Goal: Task Accomplishment & Management: Manage account settings

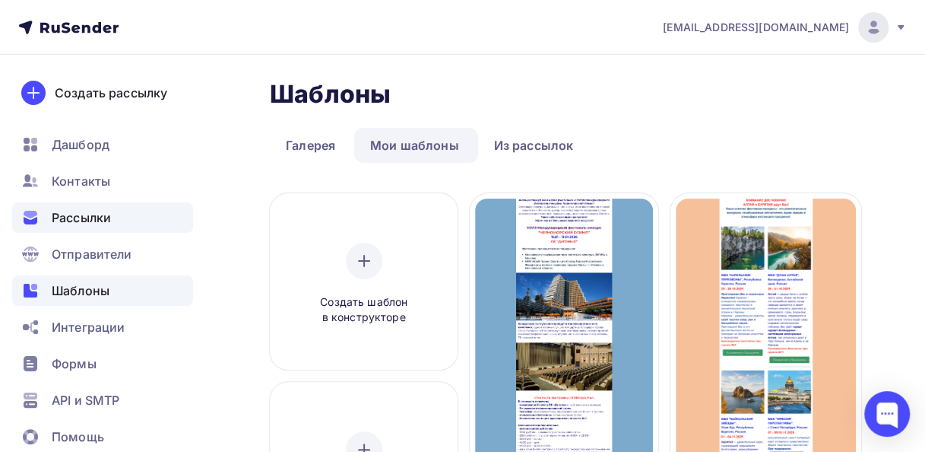
click at [62, 208] on span "Рассылки" at bounding box center [81, 217] width 59 height 18
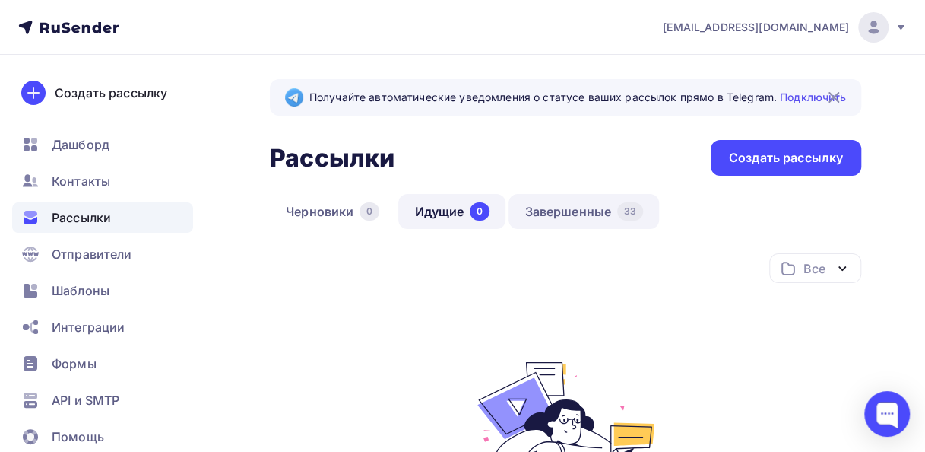
click at [544, 209] on link "Завершенные 33" at bounding box center [584, 211] width 151 height 35
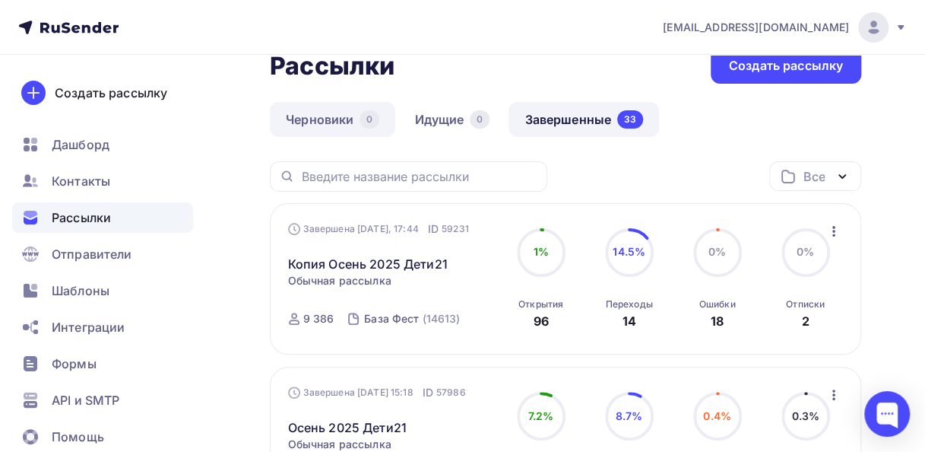
scroll to position [152, 0]
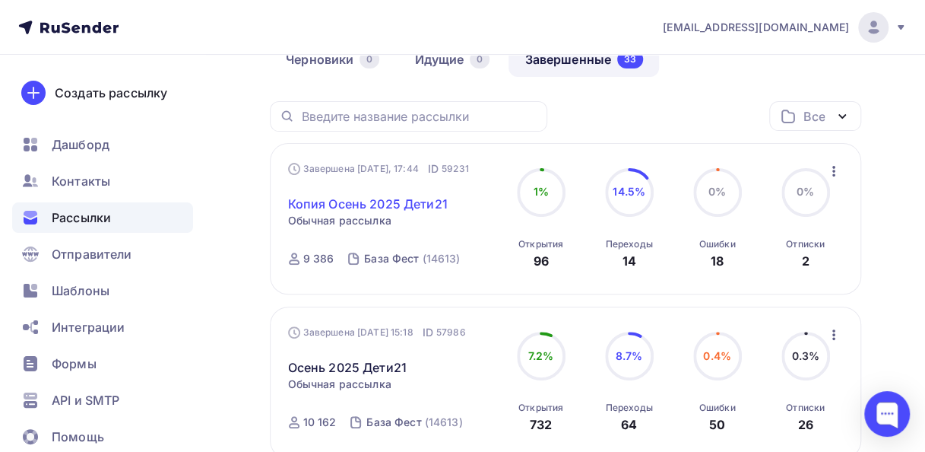
click at [360, 205] on link "Копия Осень 2025 Дети21" at bounding box center [368, 204] width 160 height 18
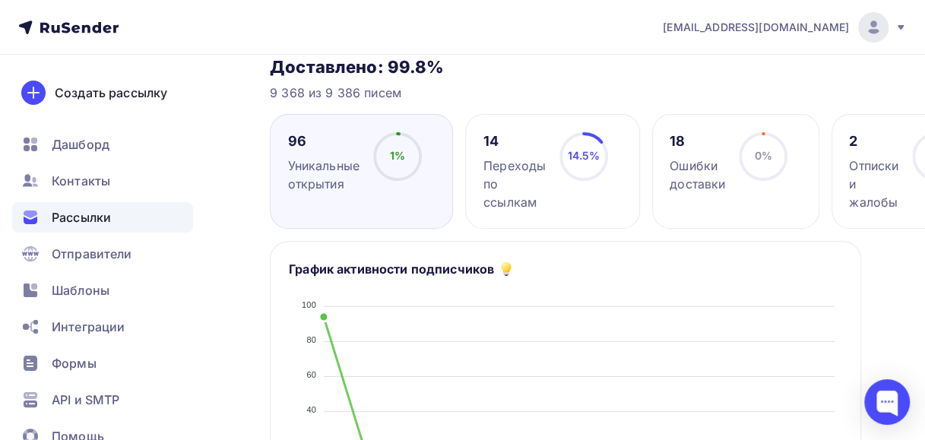
scroll to position [182, 0]
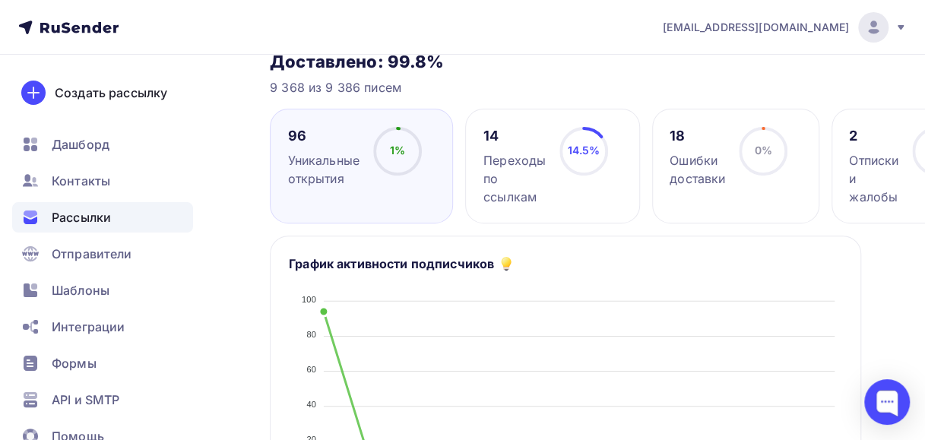
click at [503, 170] on div "Переходы по ссылкам" at bounding box center [515, 178] width 62 height 55
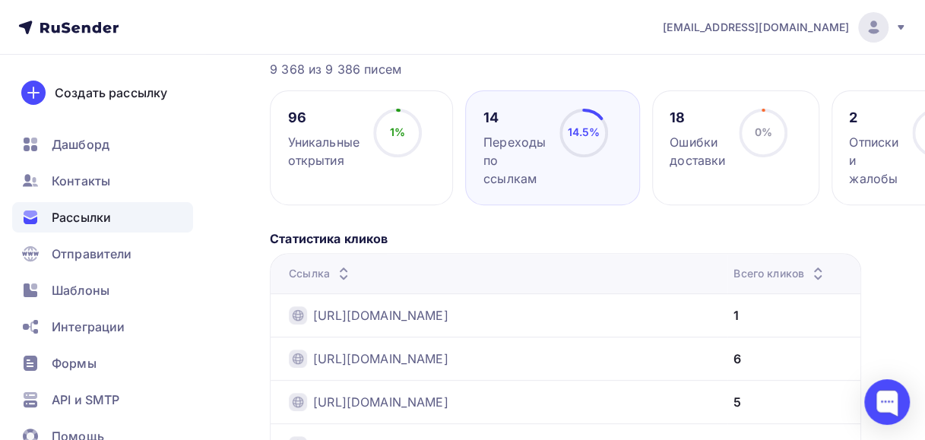
scroll to position [195, 0]
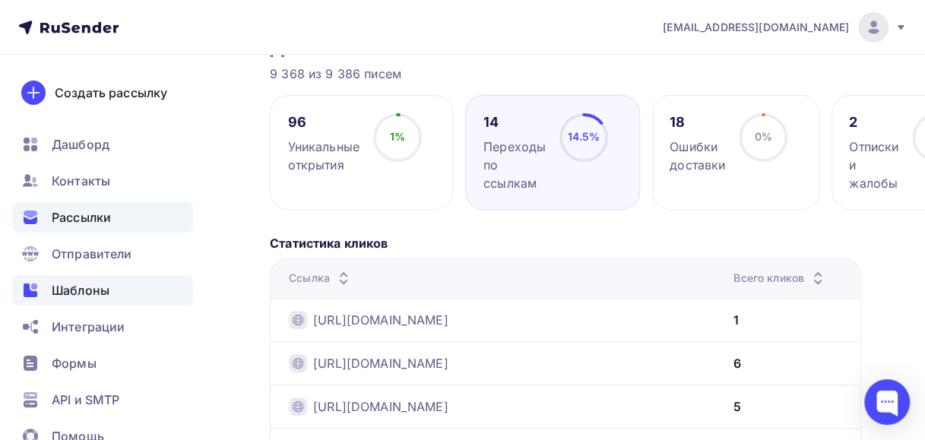
click at [78, 290] on span "Шаблоны" at bounding box center [81, 290] width 58 height 18
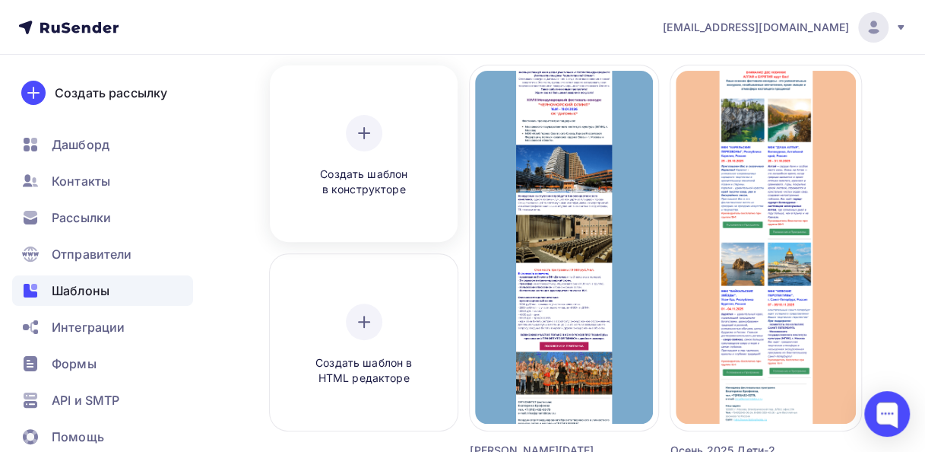
scroll to position [152, 0]
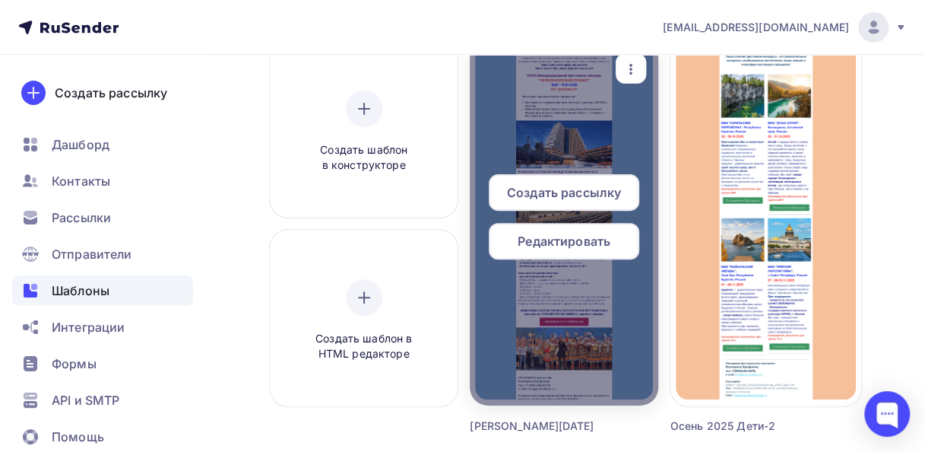
click at [553, 243] on span "Редактировать" at bounding box center [564, 241] width 93 height 18
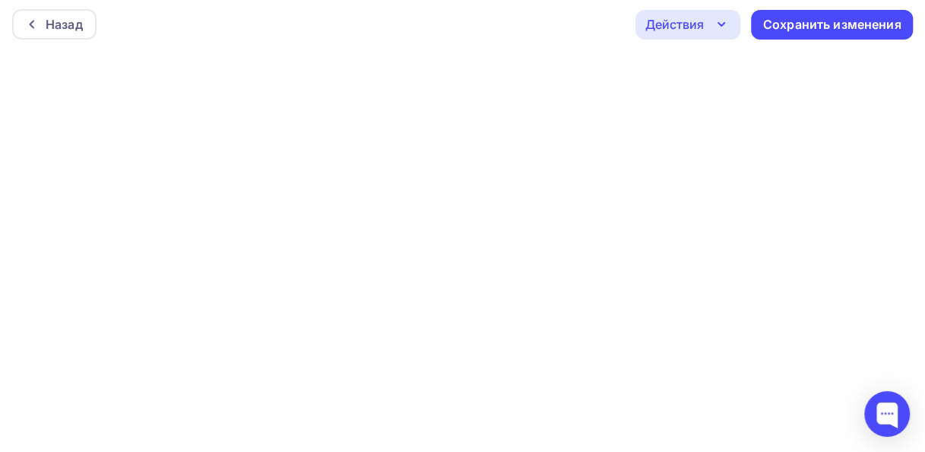
scroll to position [4, 0]
click at [776, 27] on div "Сохранить изменения" at bounding box center [832, 23] width 138 height 17
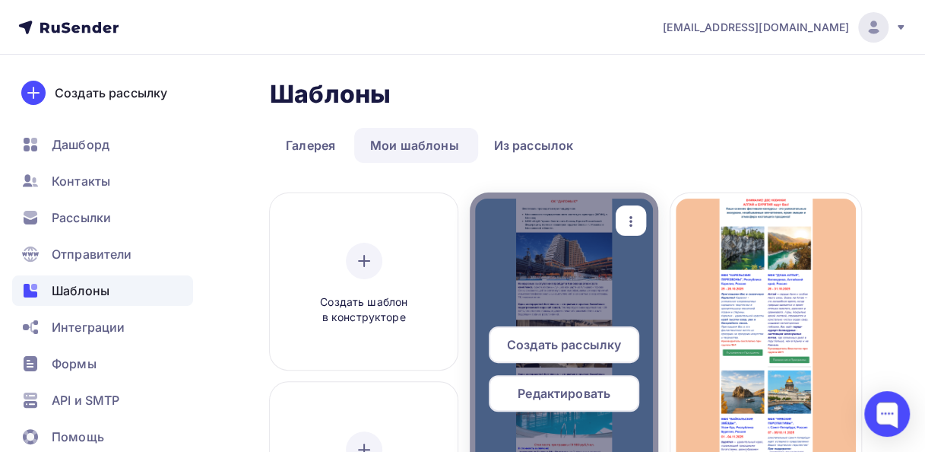
click at [557, 391] on span "Редактировать" at bounding box center [564, 393] width 93 height 18
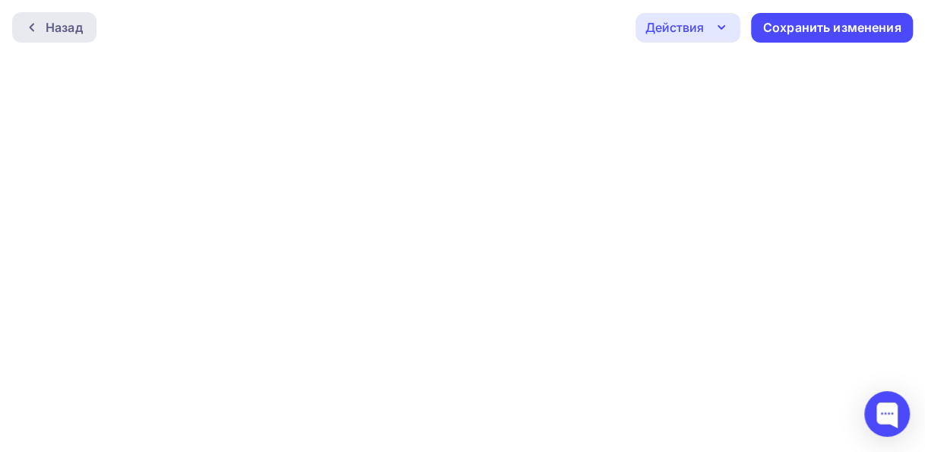
click at [55, 29] on div "Назад" at bounding box center [64, 27] width 37 height 18
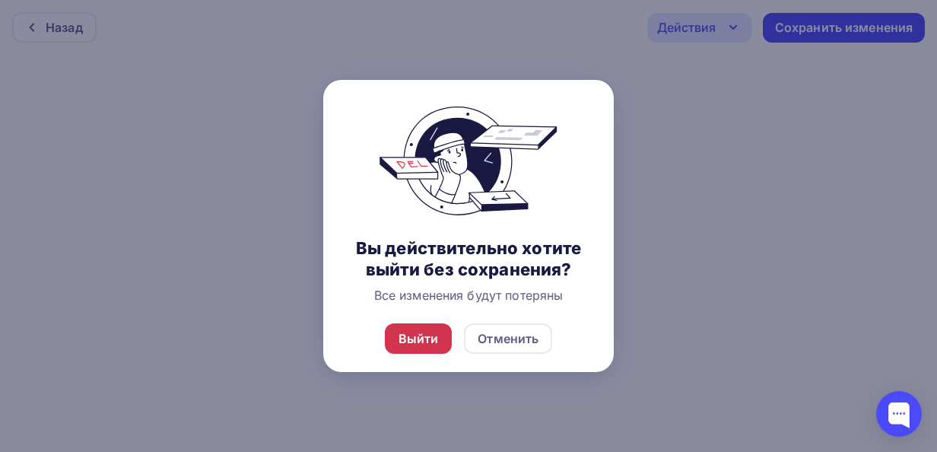
click at [424, 335] on div "Выйти" at bounding box center [418, 338] width 40 height 18
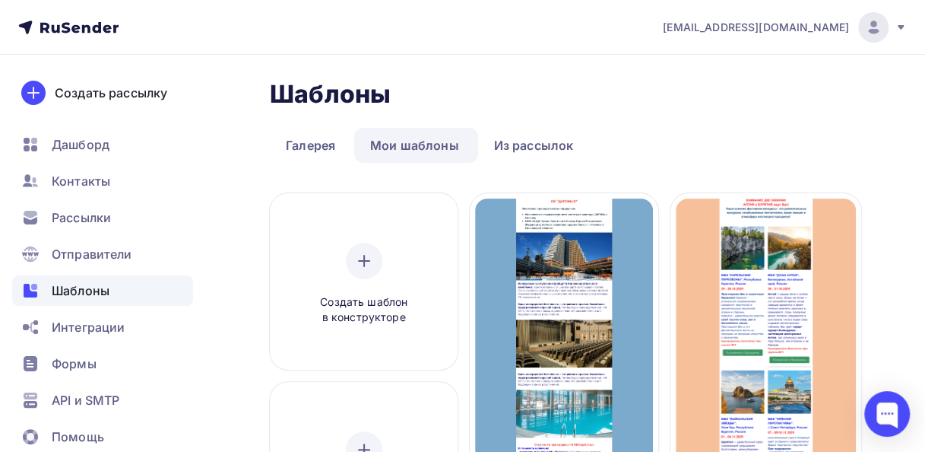
scroll to position [152, 0]
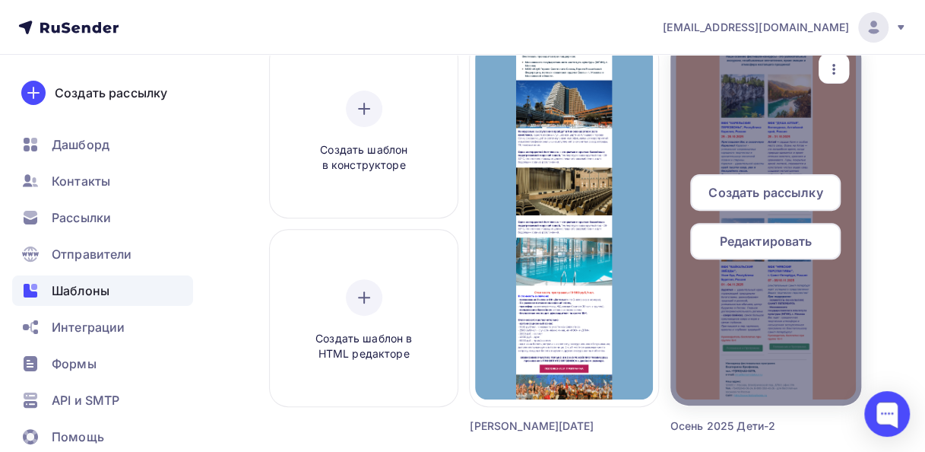
click at [772, 242] on span "Редактировать" at bounding box center [765, 241] width 93 height 18
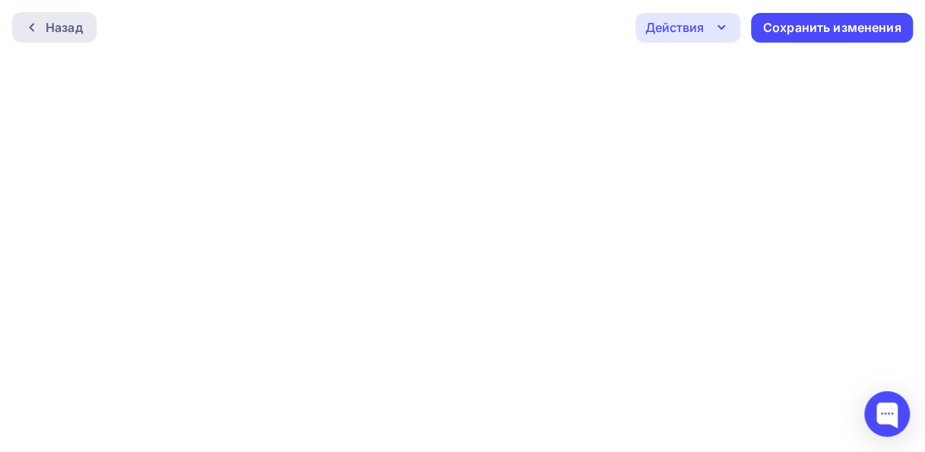
click at [68, 18] on div "Назад" at bounding box center [64, 27] width 37 height 18
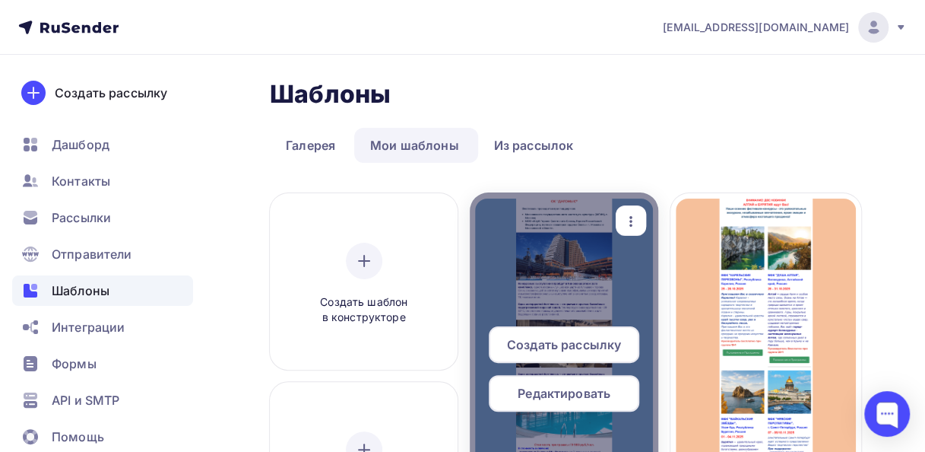
click at [555, 390] on span "Редактировать" at bounding box center [564, 393] width 93 height 18
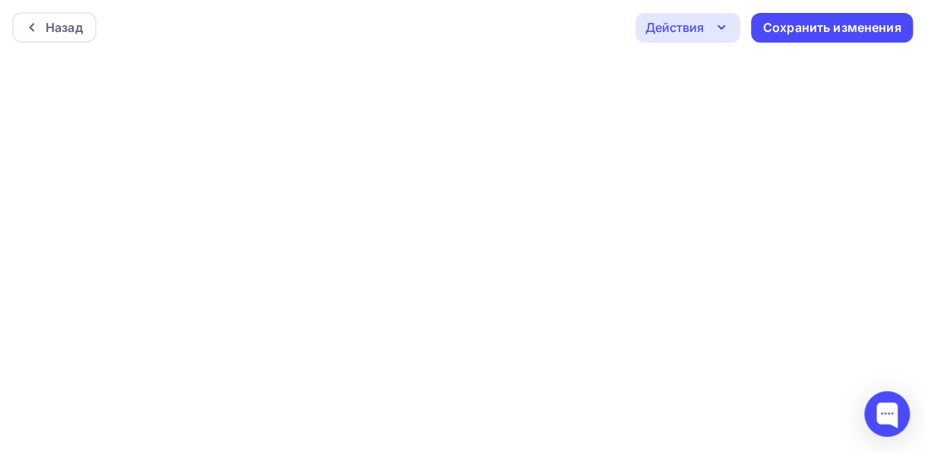
click at [713, 27] on icon "button" at bounding box center [721, 27] width 18 height 18
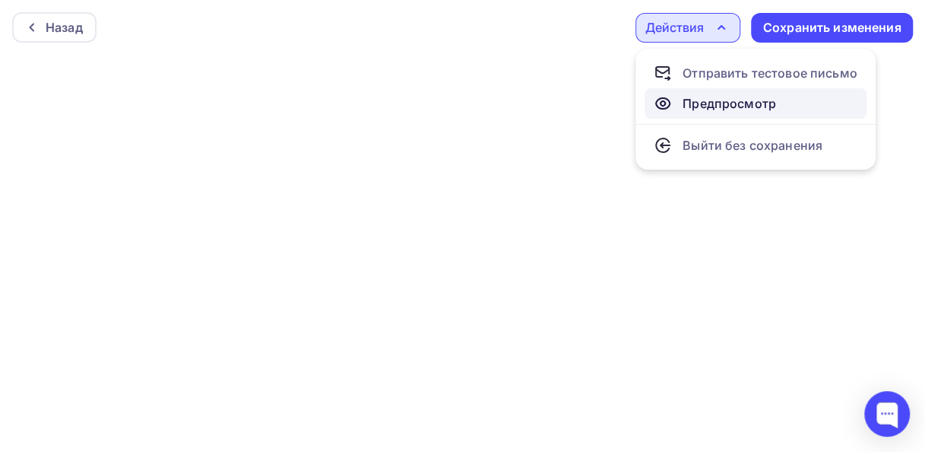
click at [686, 108] on div "Предпросмотр" at bounding box center [730, 103] width 94 height 18
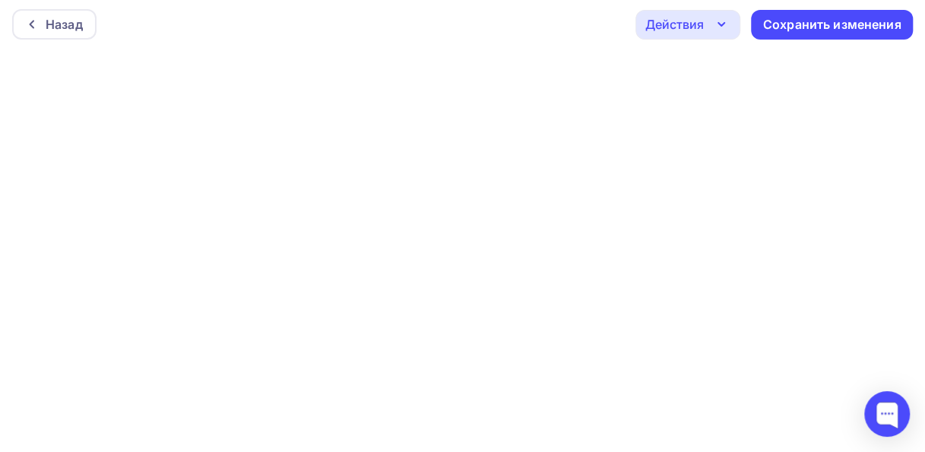
scroll to position [4, 0]
click at [55, 20] on div "Назад" at bounding box center [64, 23] width 37 height 18
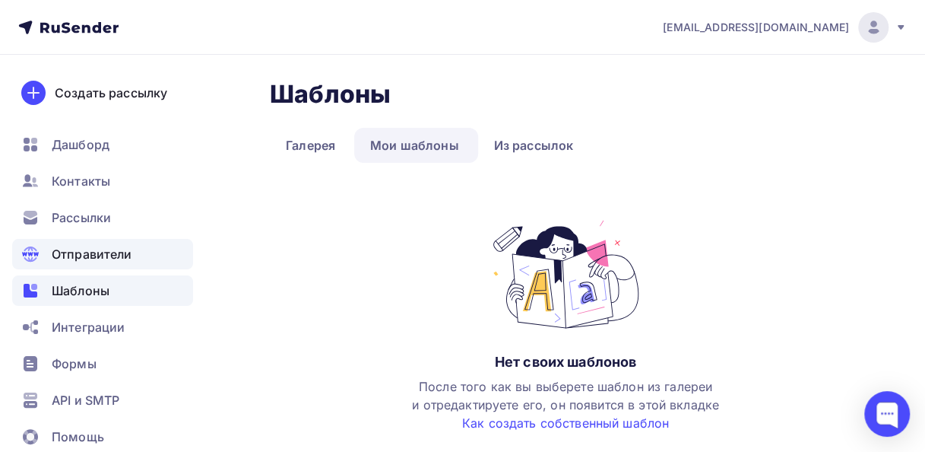
click at [87, 252] on span "Отправители" at bounding box center [92, 254] width 81 height 18
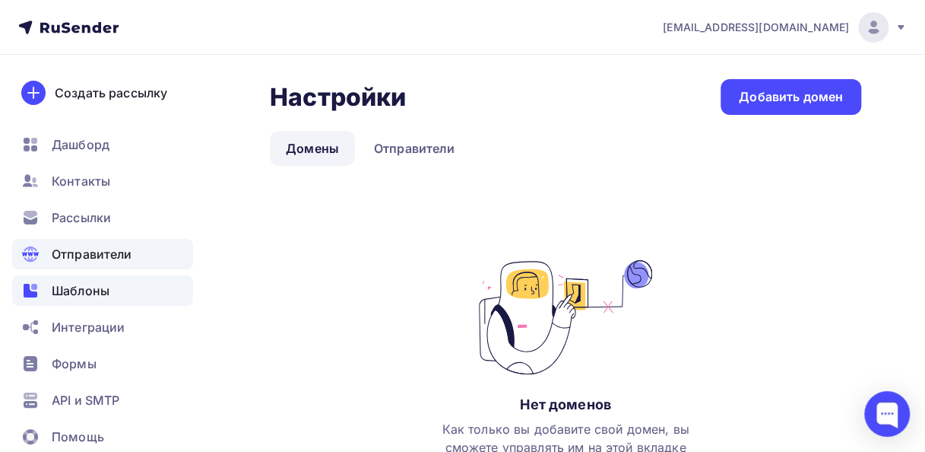
click at [87, 290] on span "Шаблоны" at bounding box center [81, 290] width 58 height 18
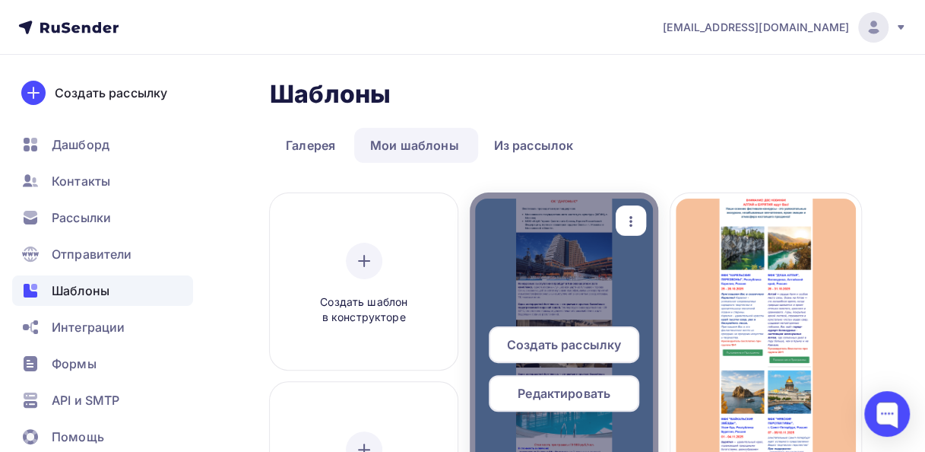
click at [563, 397] on span "Редактировать" at bounding box center [564, 393] width 93 height 18
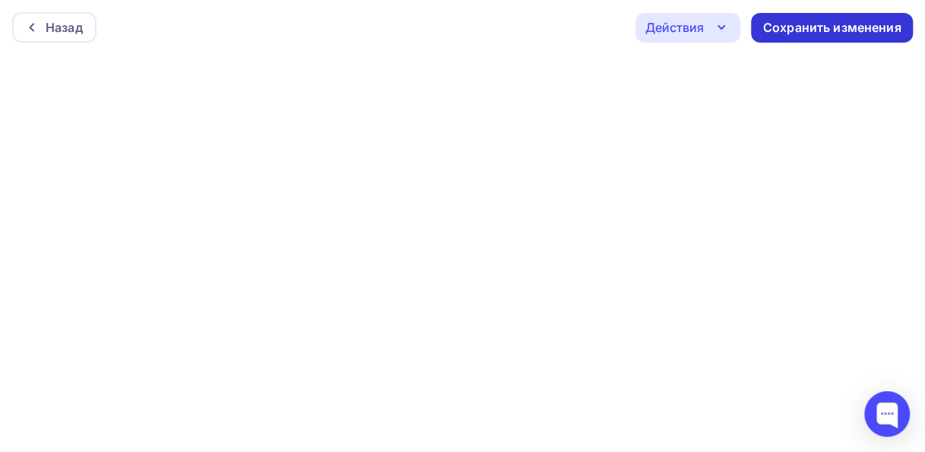
click at [775, 31] on div "Сохранить изменения" at bounding box center [832, 27] width 138 height 17
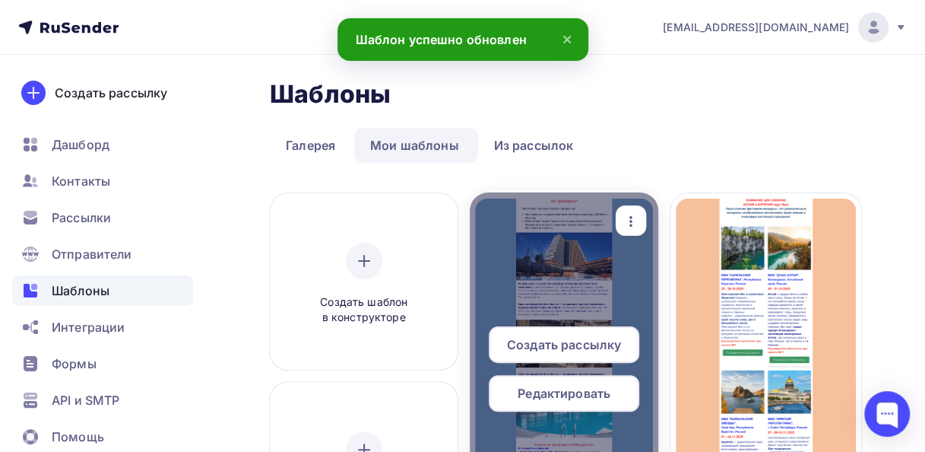
click at [551, 394] on span "Редактировать" at bounding box center [564, 393] width 93 height 18
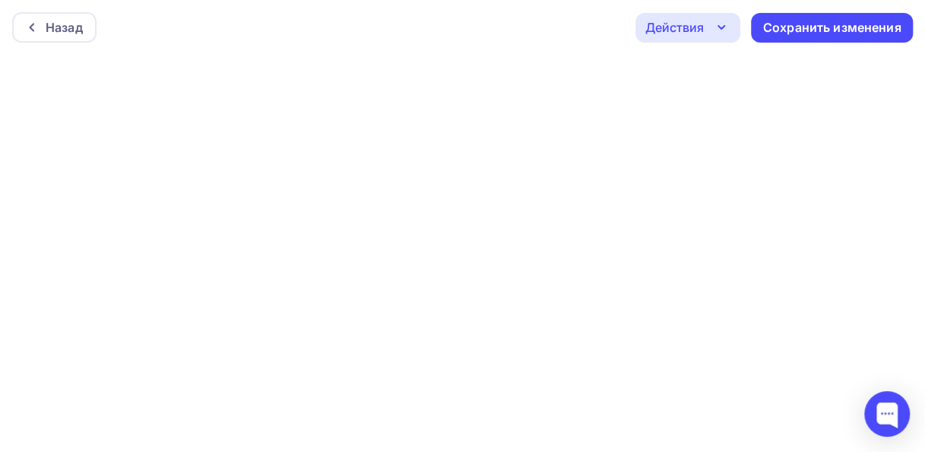
click at [696, 27] on div "Действия" at bounding box center [675, 27] width 59 height 18
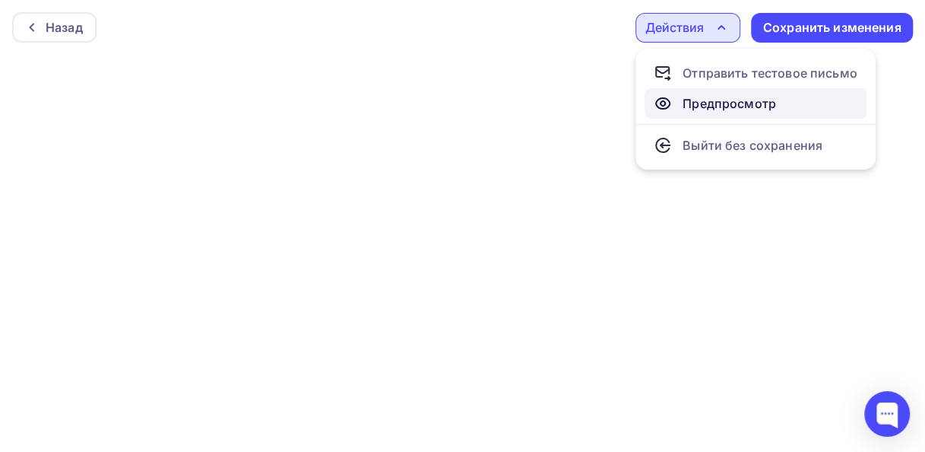
click at [697, 98] on div "Предпросмотр" at bounding box center [730, 103] width 94 height 18
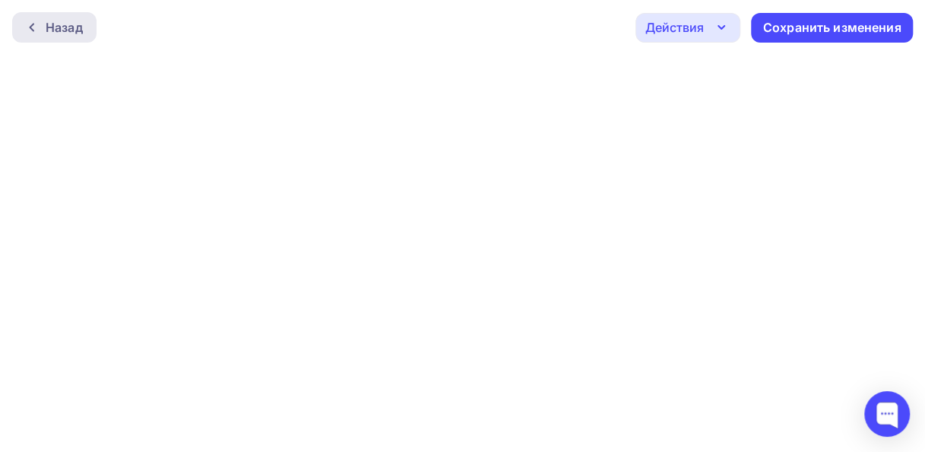
click at [80, 27] on div "Назад" at bounding box center [64, 27] width 37 height 18
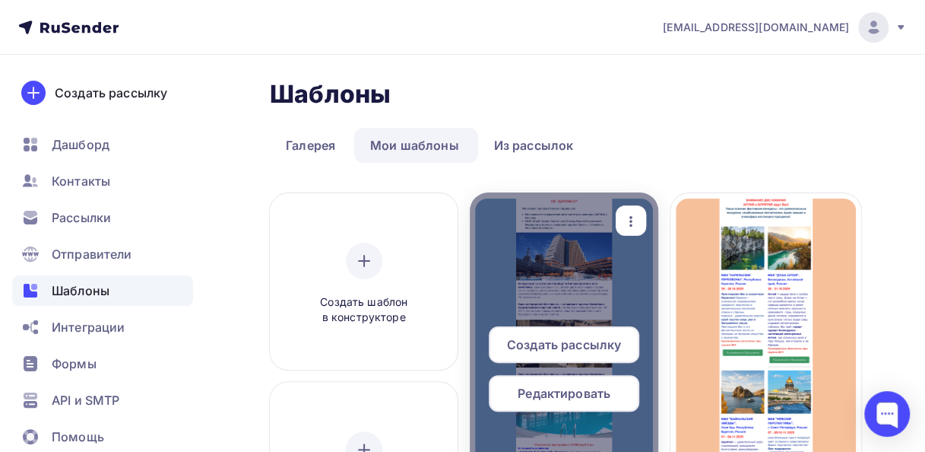
click at [566, 392] on span "Редактировать" at bounding box center [564, 393] width 93 height 18
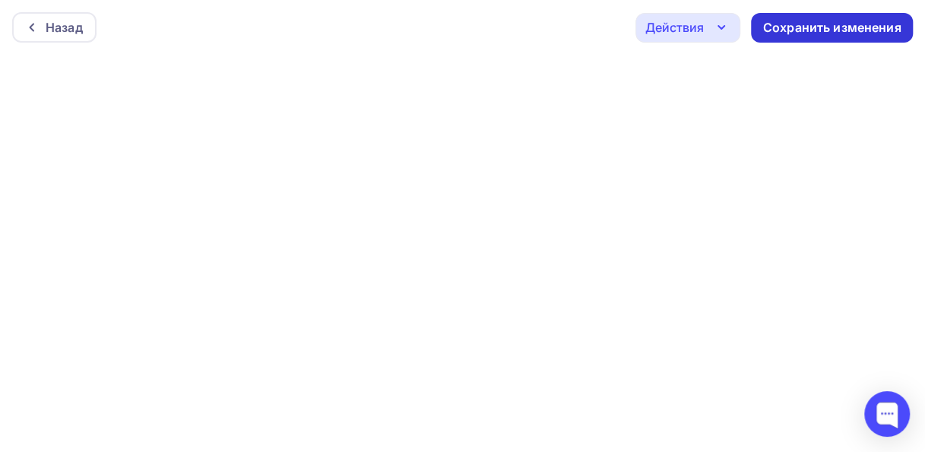
click at [779, 27] on div "Сохранить изменения" at bounding box center [832, 27] width 138 height 17
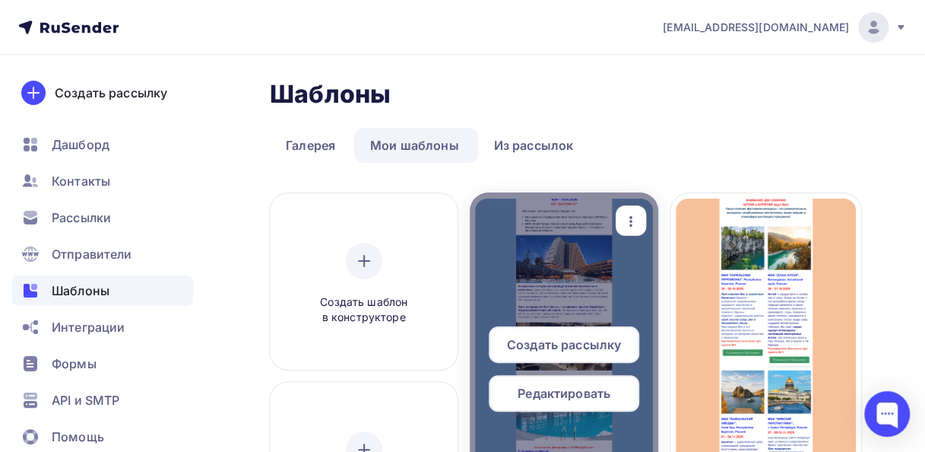
click at [554, 392] on span "Редактировать" at bounding box center [564, 393] width 93 height 18
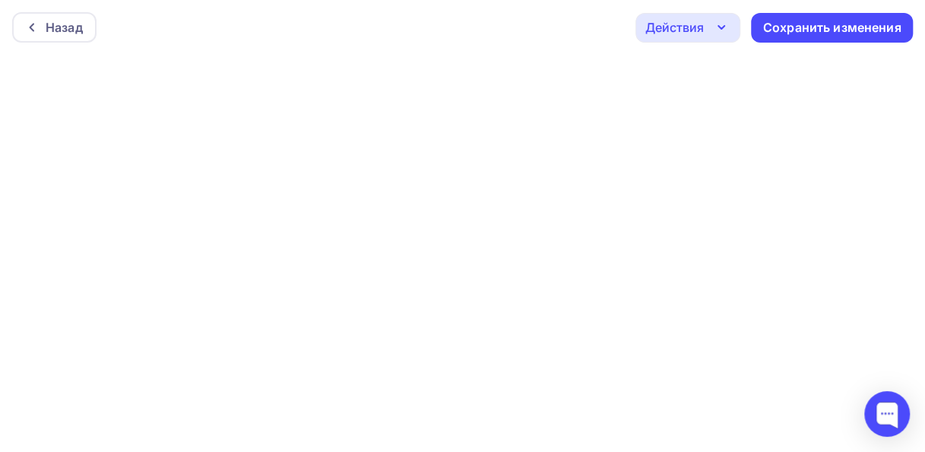
click at [725, 27] on icon "button" at bounding box center [721, 27] width 18 height 18
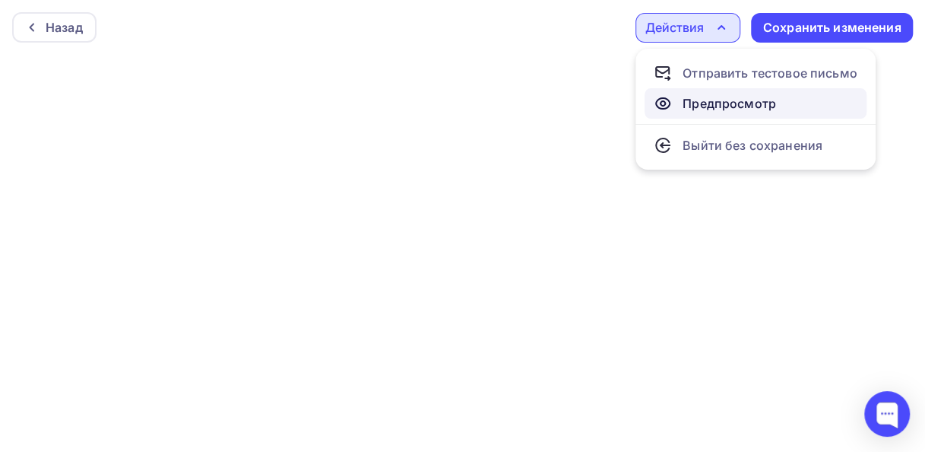
click at [716, 101] on div "Предпросмотр" at bounding box center [730, 103] width 94 height 18
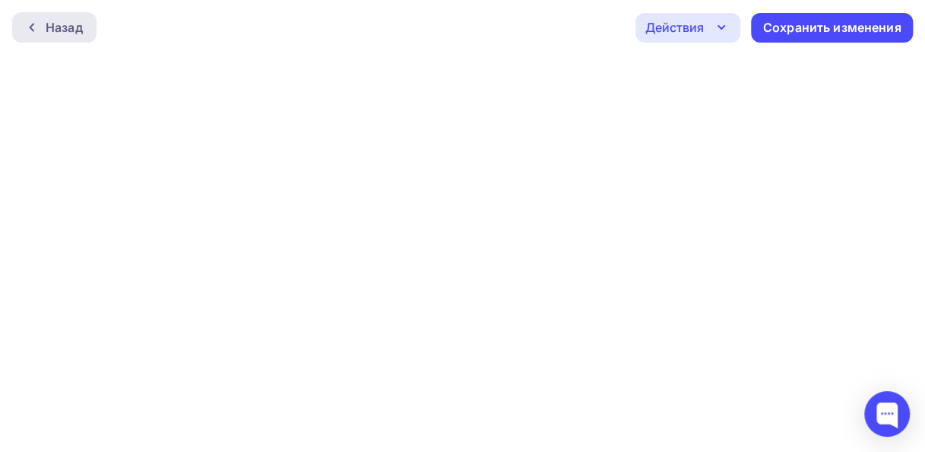
click at [72, 30] on div "Назад" at bounding box center [64, 27] width 37 height 18
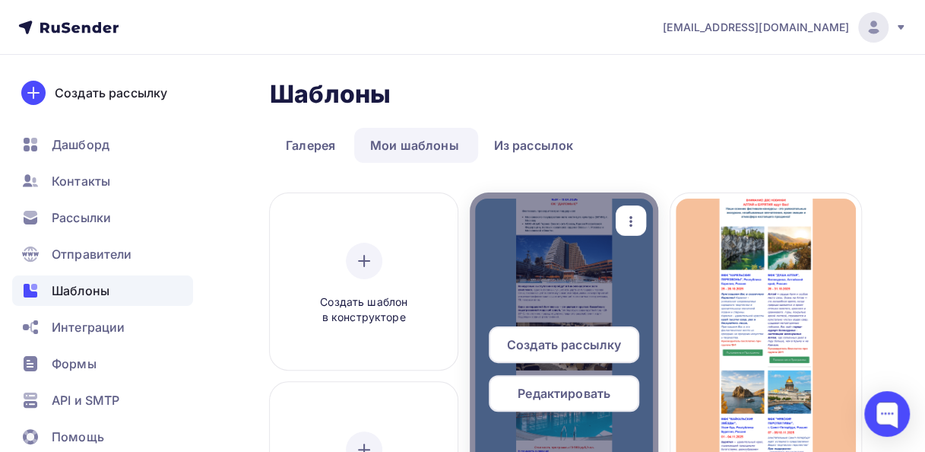
click at [565, 391] on span "Редактировать" at bounding box center [564, 393] width 93 height 18
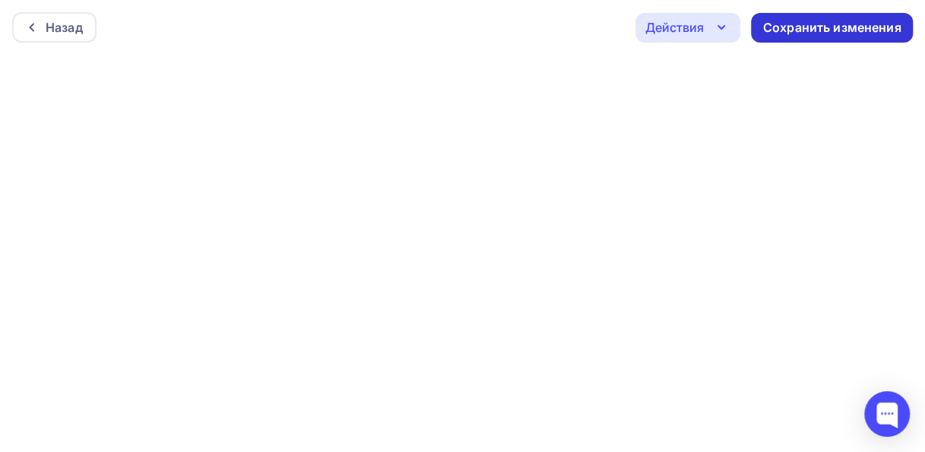
click at [773, 18] on div "Сохранить изменения" at bounding box center [832, 28] width 162 height 30
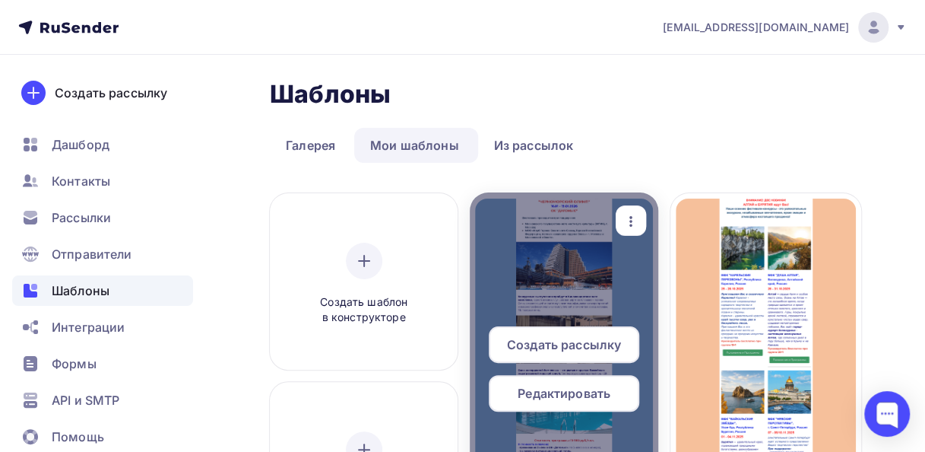
click at [539, 405] on div "Редактировать" at bounding box center [564, 393] width 151 height 36
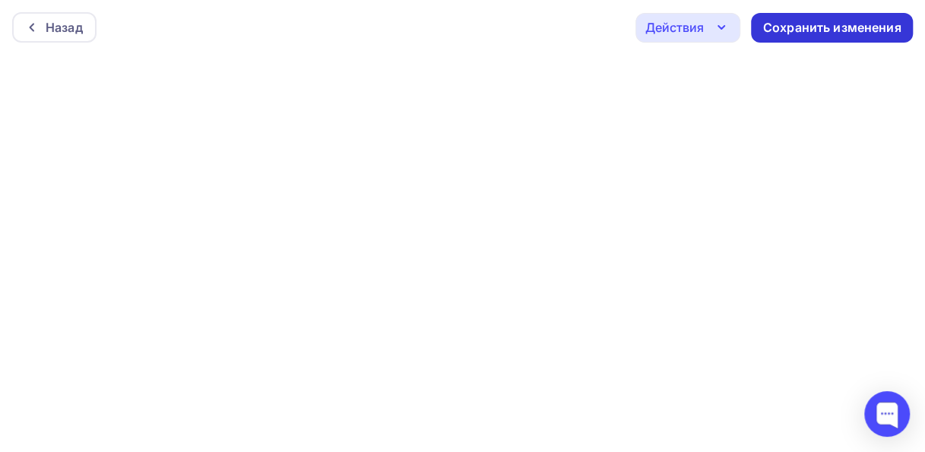
click at [812, 28] on div "Сохранить изменения" at bounding box center [832, 27] width 138 height 17
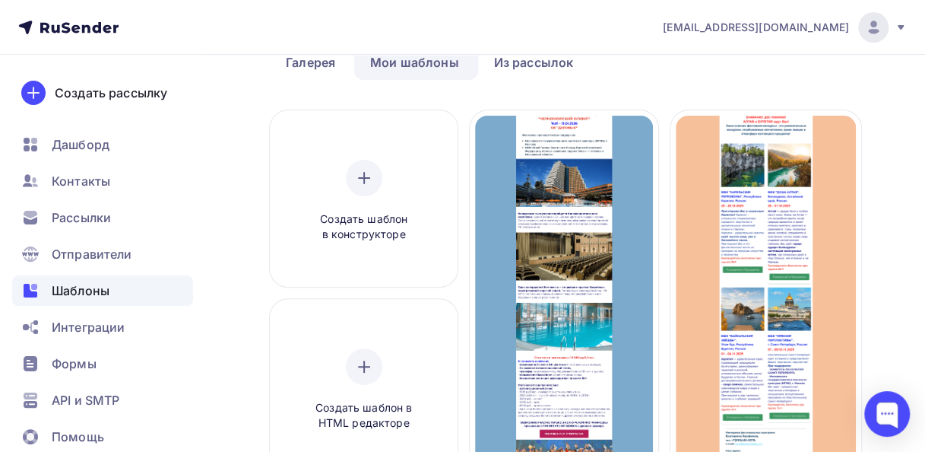
scroll to position [152, 0]
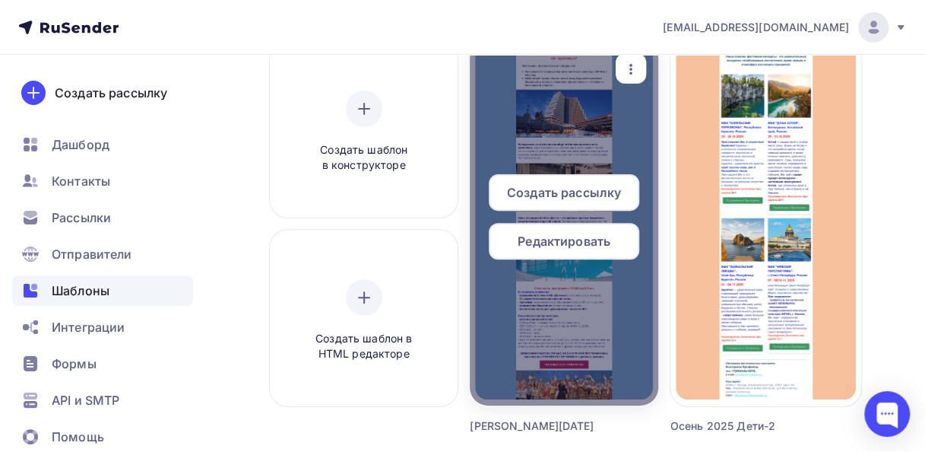
click at [563, 246] on span "Редактировать" at bounding box center [564, 241] width 93 height 18
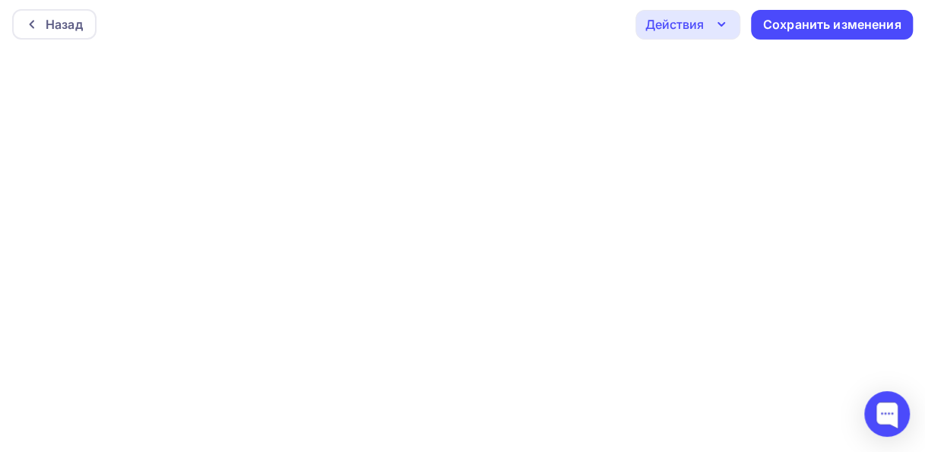
scroll to position [4, 0]
click at [790, 23] on div "Сохранить изменения" at bounding box center [832, 23] width 138 height 17
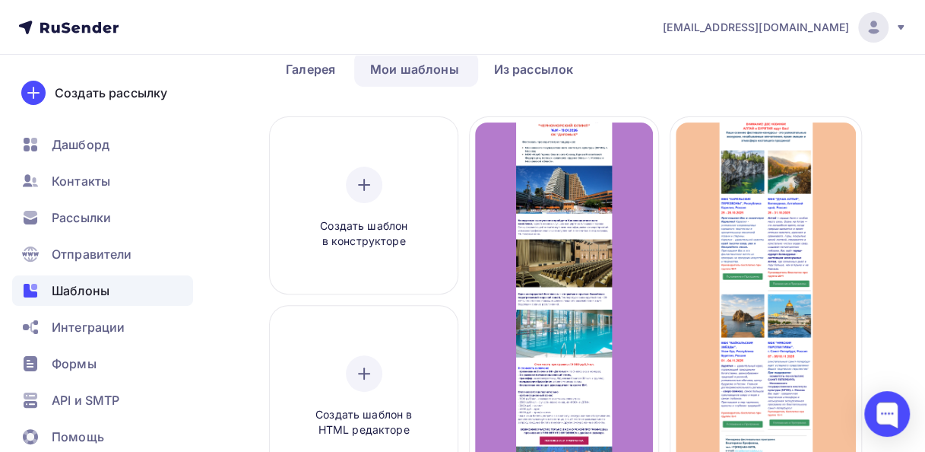
scroll to position [71, 0]
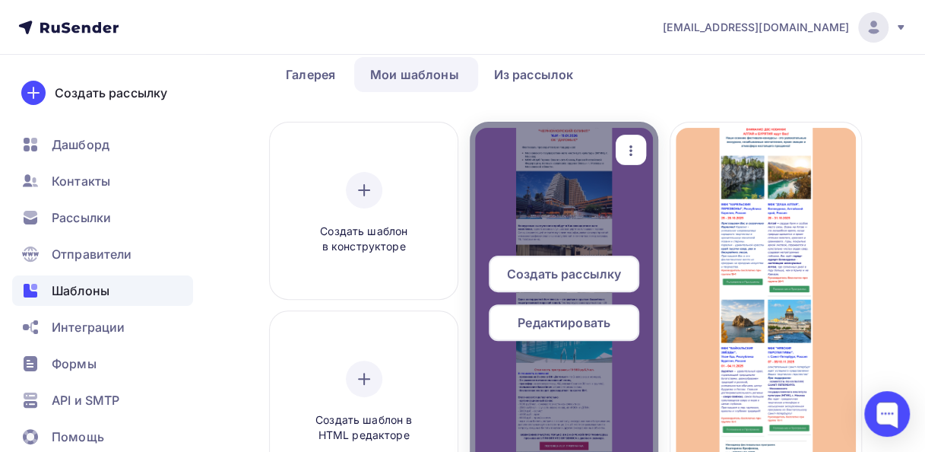
click at [566, 319] on span "Редактировать" at bounding box center [564, 322] width 93 height 18
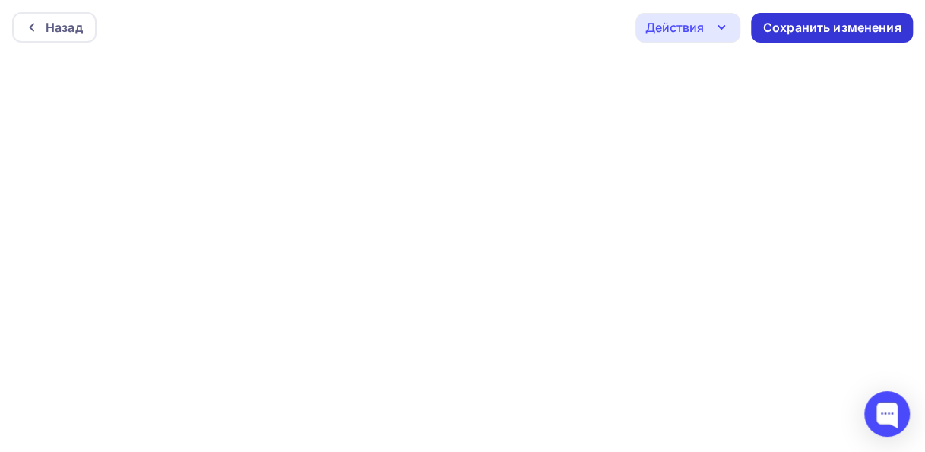
click at [773, 33] on div "Сохранить изменения" at bounding box center [832, 27] width 138 height 17
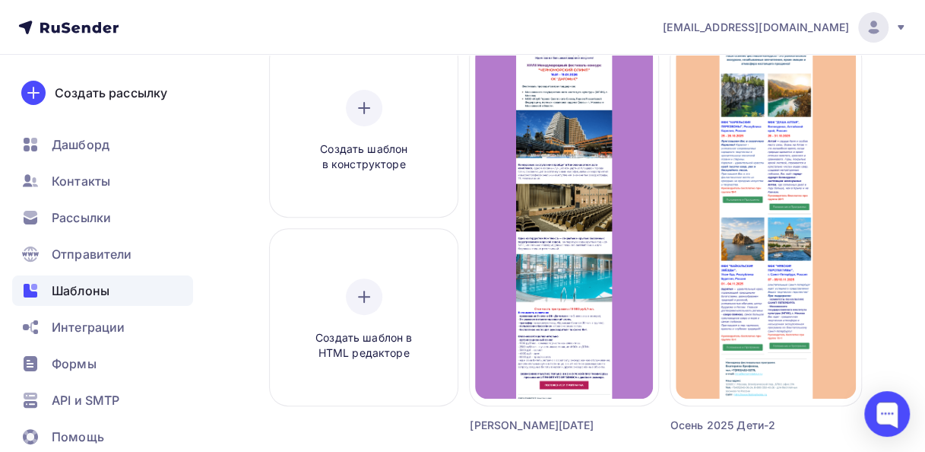
scroll to position [148, 0]
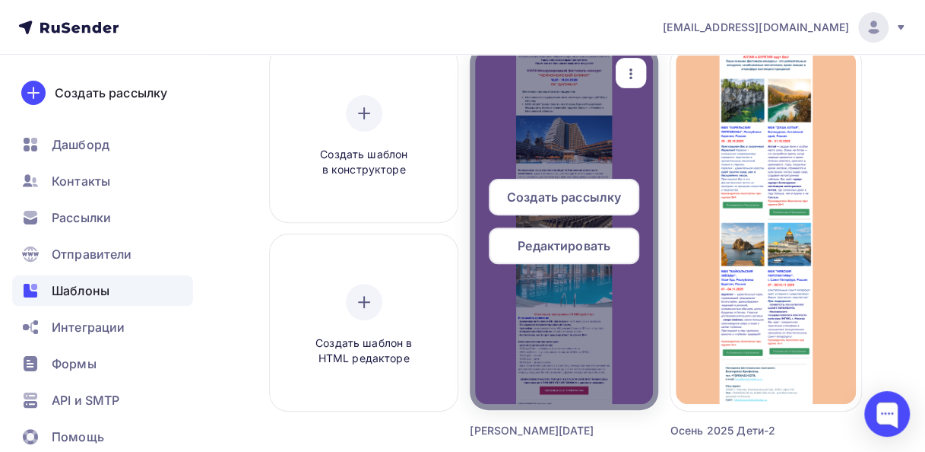
click at [546, 240] on span "Редактировать" at bounding box center [564, 245] width 93 height 18
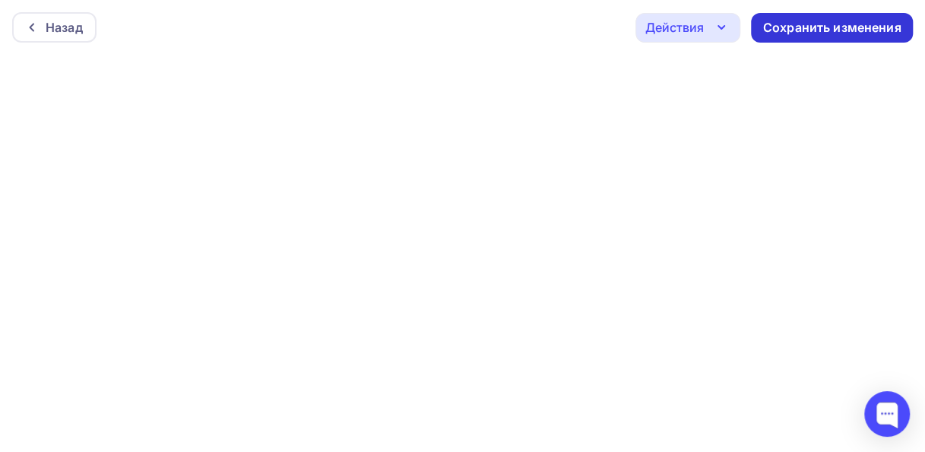
click at [824, 24] on div "Сохранить изменения" at bounding box center [832, 27] width 138 height 17
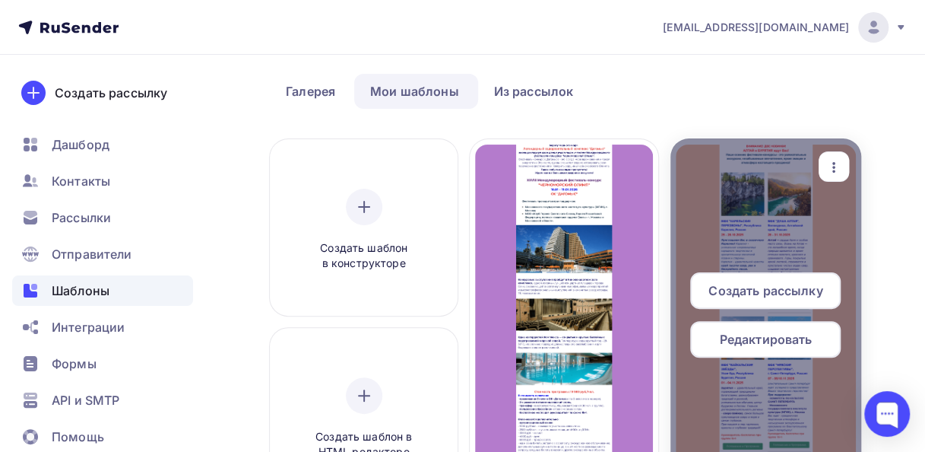
scroll to position [76, 0]
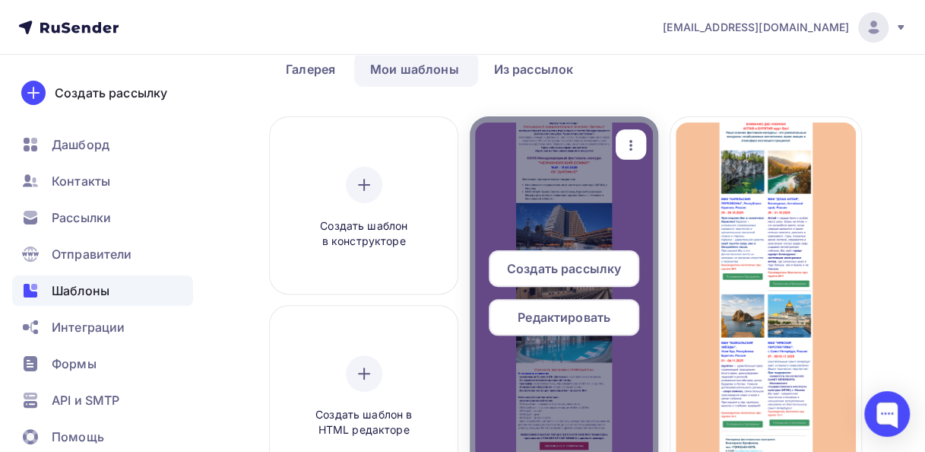
click at [569, 316] on span "Редактировать" at bounding box center [564, 317] width 93 height 18
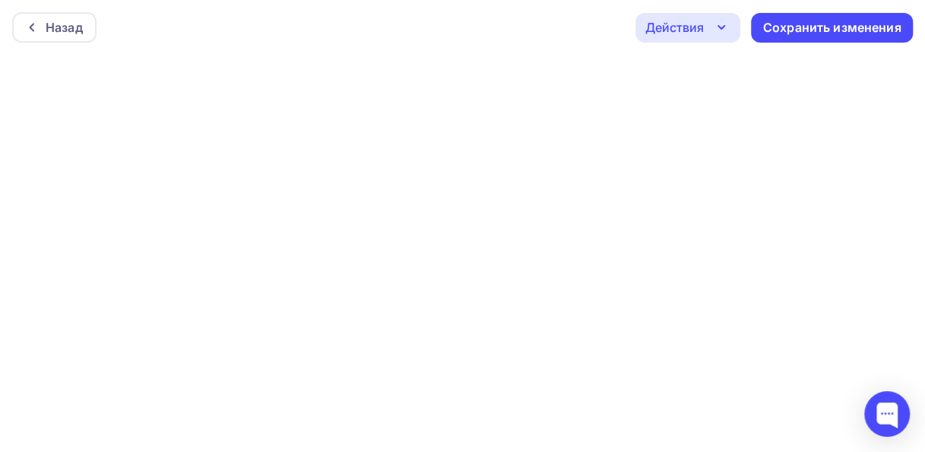
click at [721, 26] on icon "button" at bounding box center [721, 27] width 18 height 18
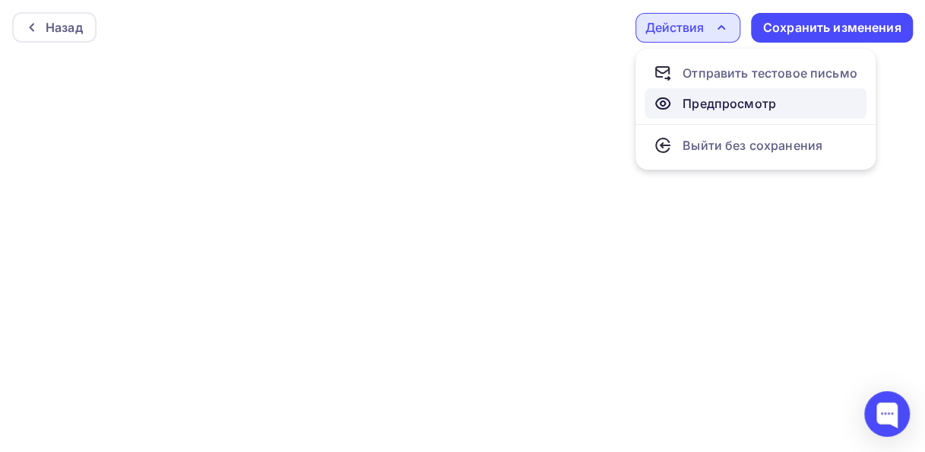
click at [728, 106] on div "Предпросмотр" at bounding box center [730, 103] width 94 height 18
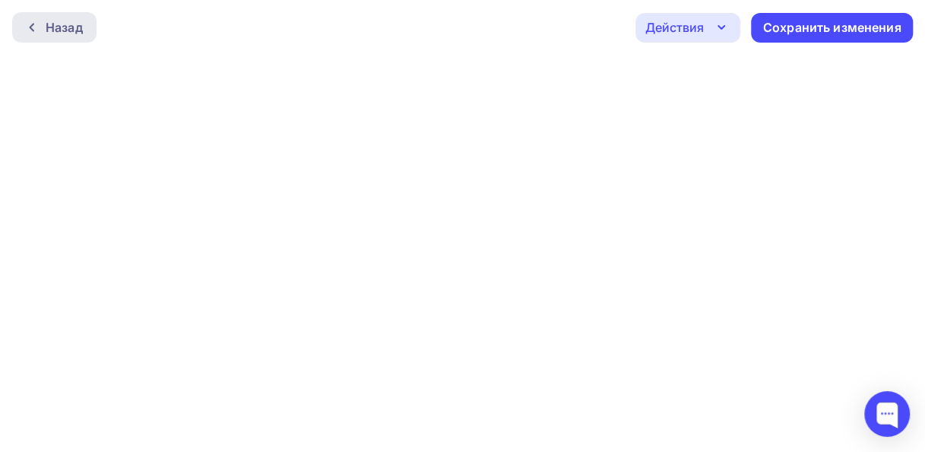
click at [59, 24] on div "Назад" at bounding box center [64, 27] width 37 height 18
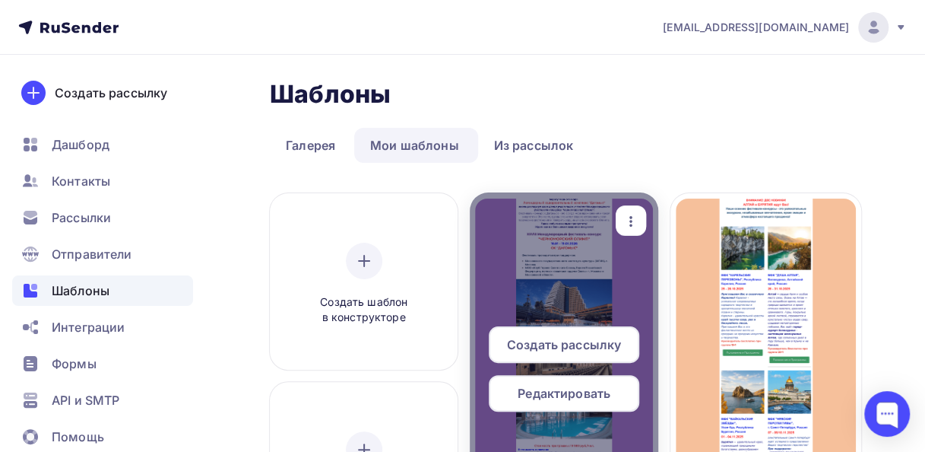
click at [598, 403] on div "Редактировать" at bounding box center [564, 393] width 151 height 36
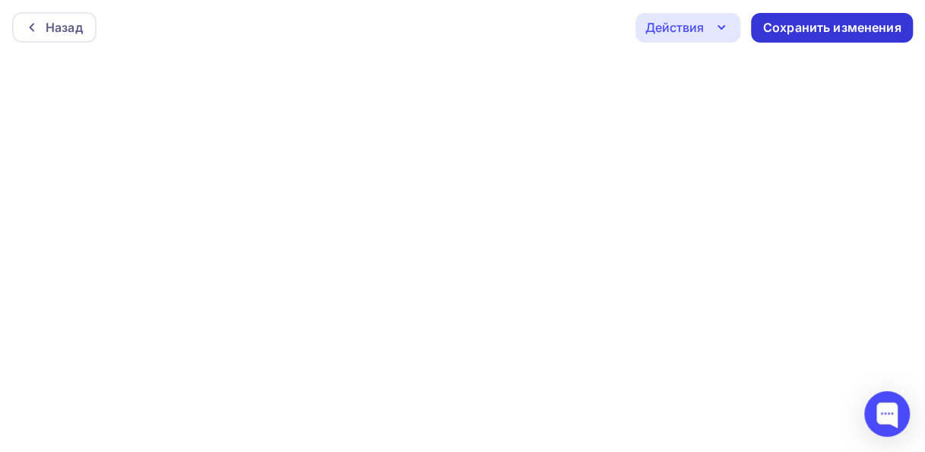
click at [773, 26] on div "Сохранить изменения" at bounding box center [832, 27] width 138 height 17
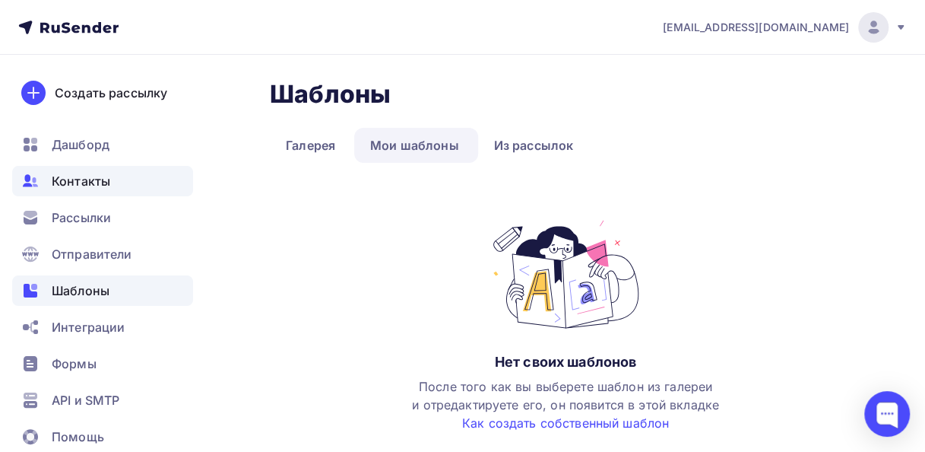
click at [90, 183] on span "Контакты" at bounding box center [81, 181] width 59 height 18
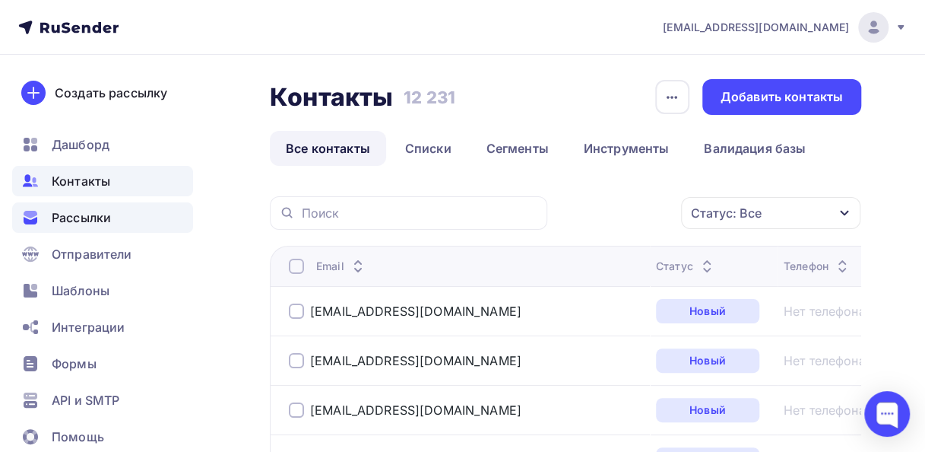
click at [78, 221] on span "Рассылки" at bounding box center [81, 217] width 59 height 18
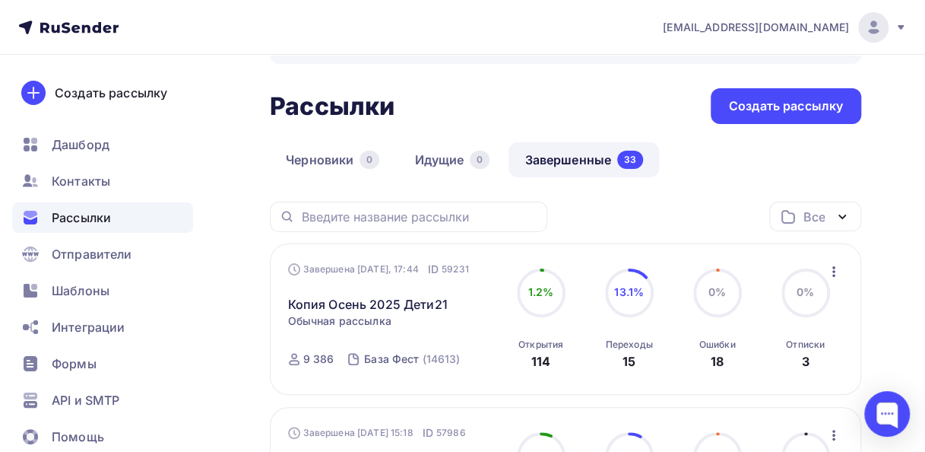
scroll to position [76, 0]
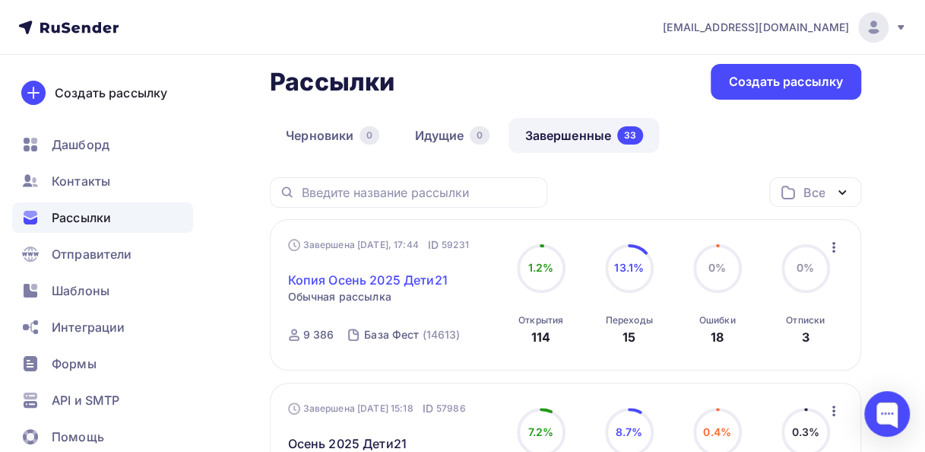
click at [418, 280] on link "Копия Осень 2025 Дети21" at bounding box center [368, 280] width 160 height 18
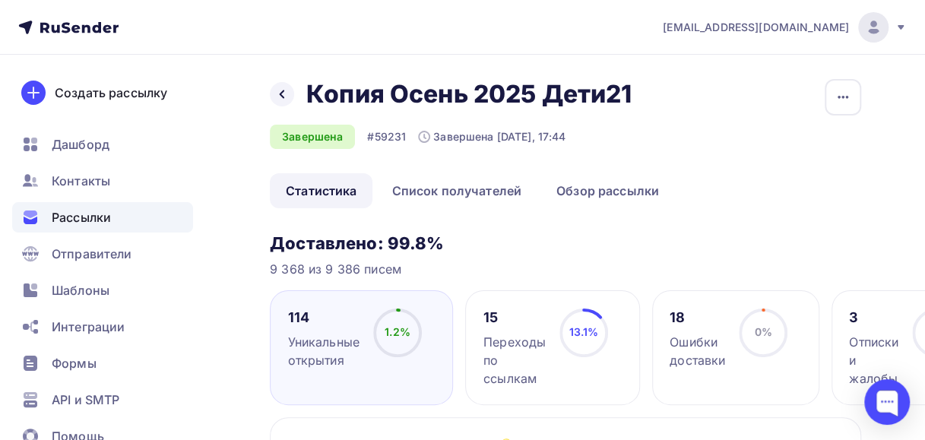
click at [506, 344] on div "Переходы по ссылкам" at bounding box center [515, 360] width 62 height 55
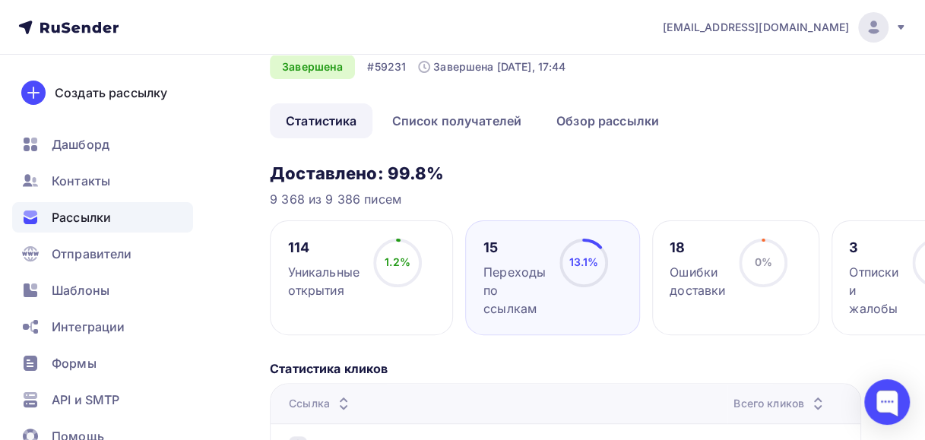
scroll to position [49, 0]
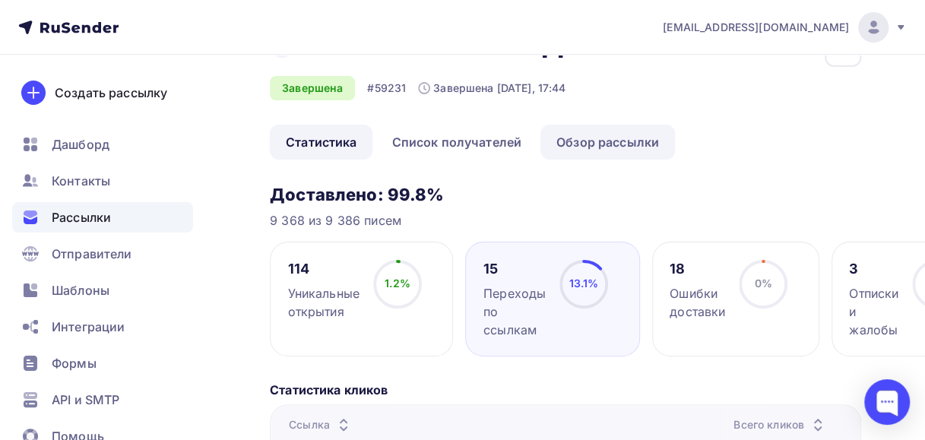
click at [581, 151] on link "Обзор рассылки" at bounding box center [608, 142] width 135 height 35
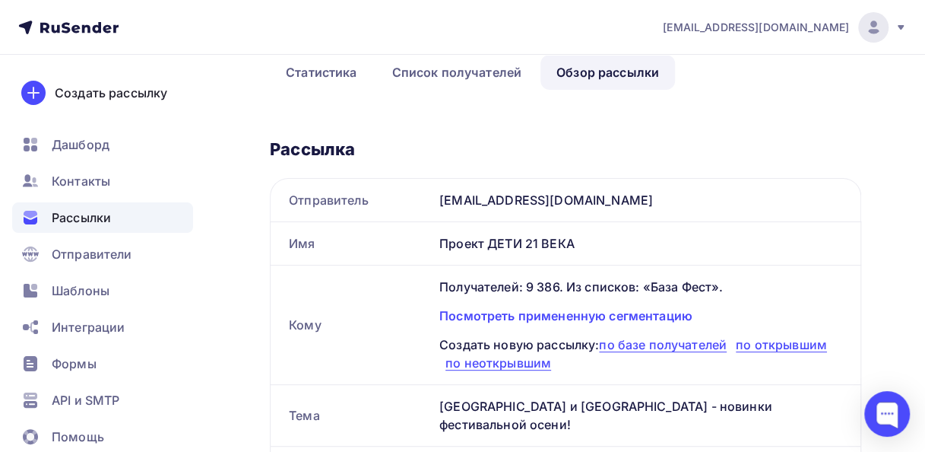
scroll to position [93, 0]
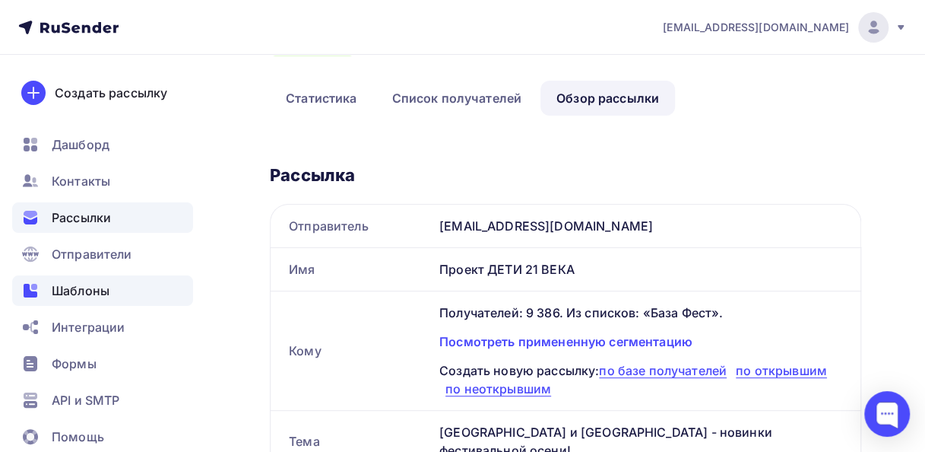
click at [85, 294] on span "Шаблоны" at bounding box center [81, 290] width 58 height 18
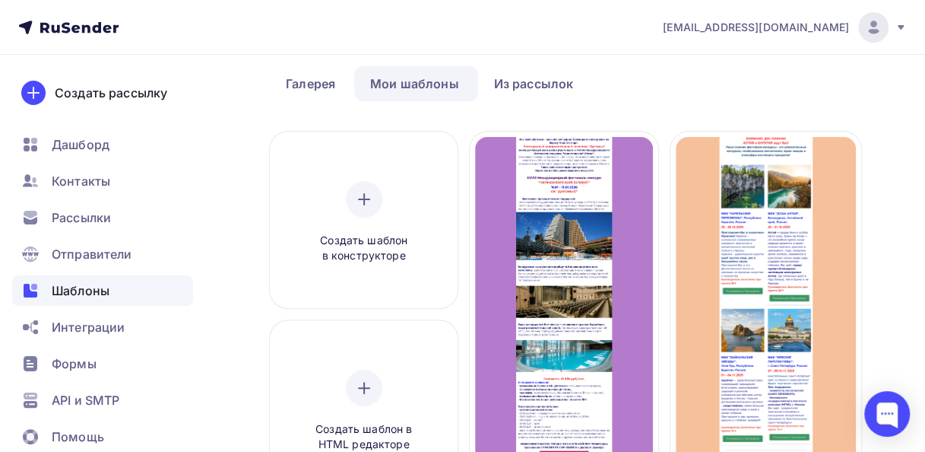
scroll to position [26, 0]
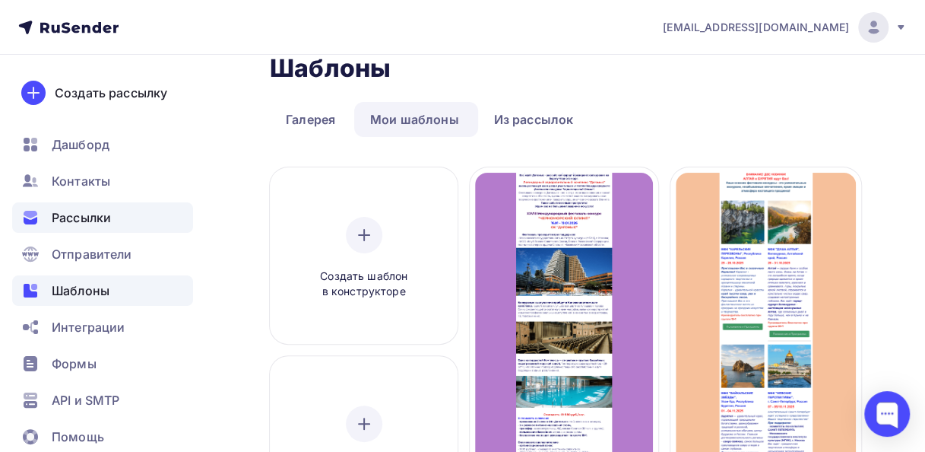
click at [97, 222] on span "Рассылки" at bounding box center [81, 217] width 59 height 18
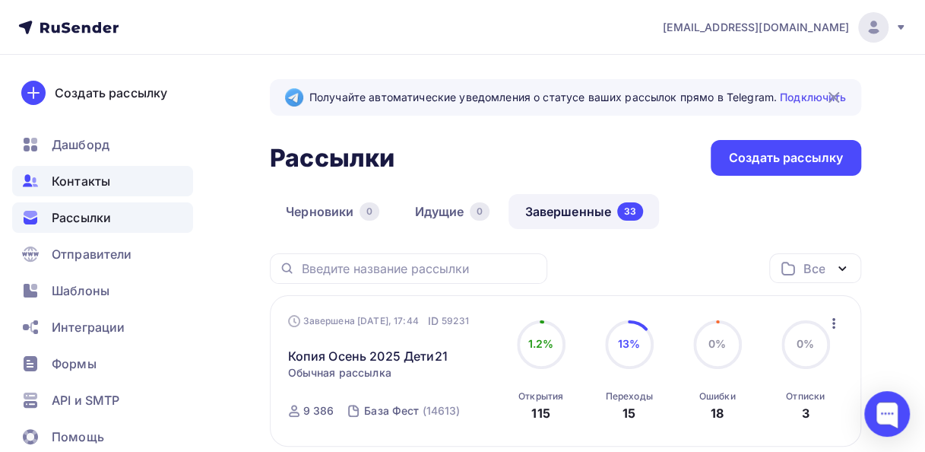
click at [68, 178] on span "Контакты" at bounding box center [81, 181] width 59 height 18
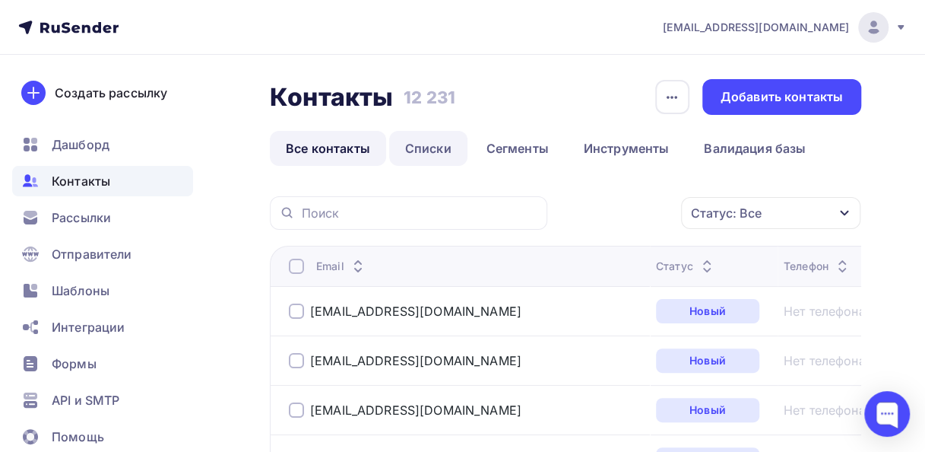
click at [428, 144] on link "Списки" at bounding box center [428, 148] width 78 height 35
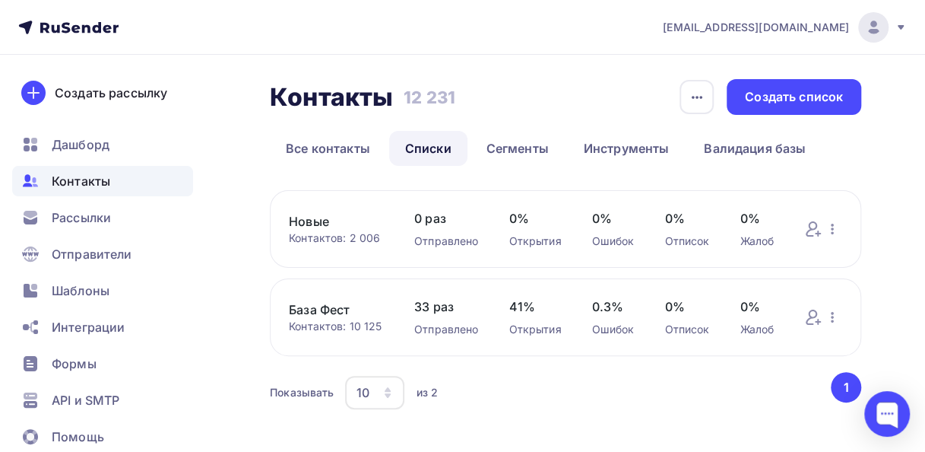
click at [303, 306] on link "База Фест" at bounding box center [336, 309] width 95 height 18
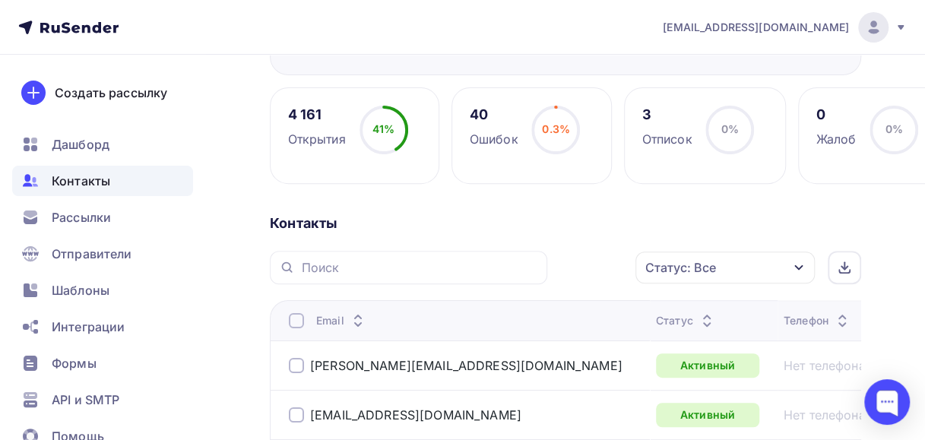
scroll to position [228, 0]
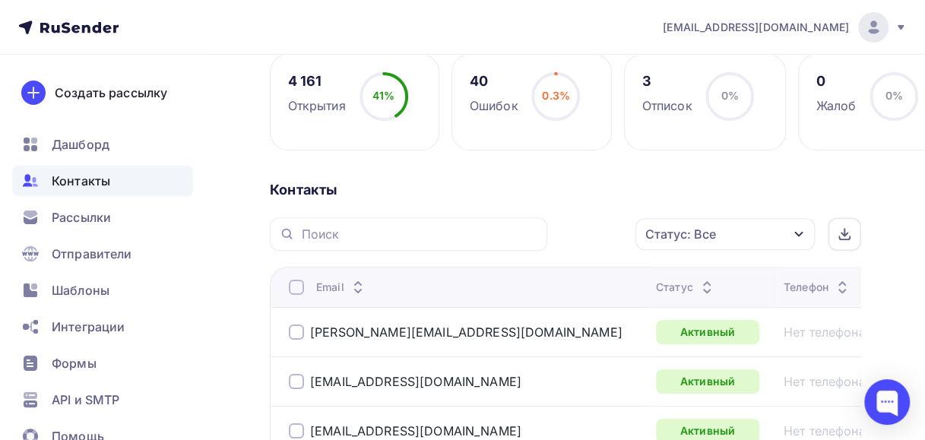
click at [797, 233] on icon "button" at bounding box center [799, 234] width 12 height 12
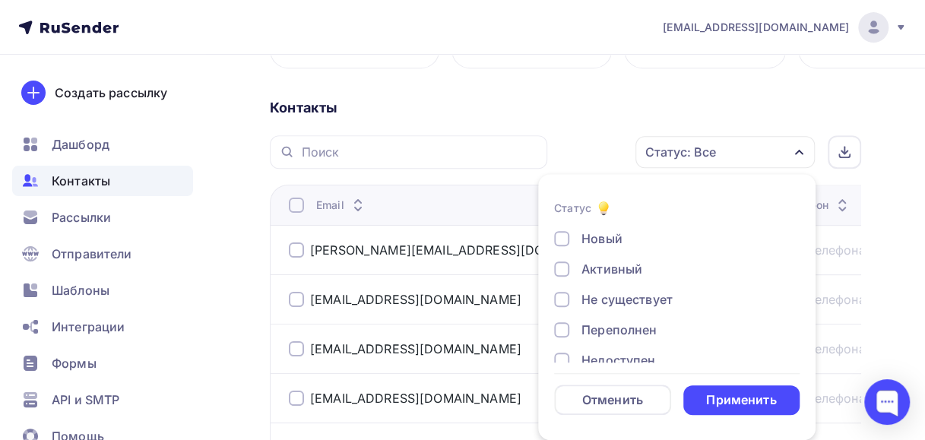
scroll to position [76, 0]
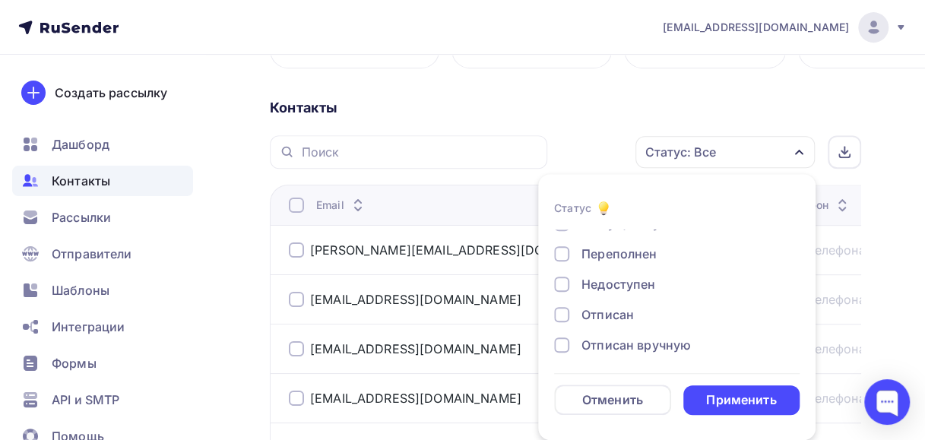
click at [564, 280] on div at bounding box center [561, 284] width 15 height 15
click at [733, 399] on div "Применить" at bounding box center [741, 400] width 70 height 17
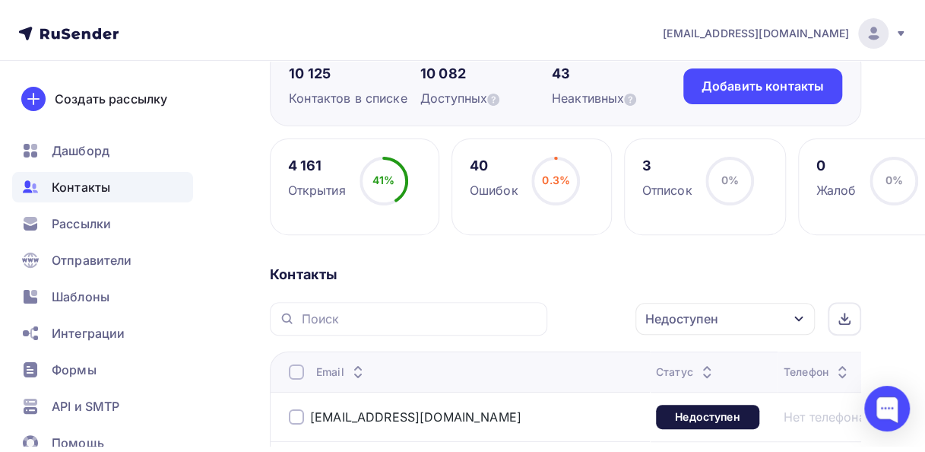
scroll to position [0, 0]
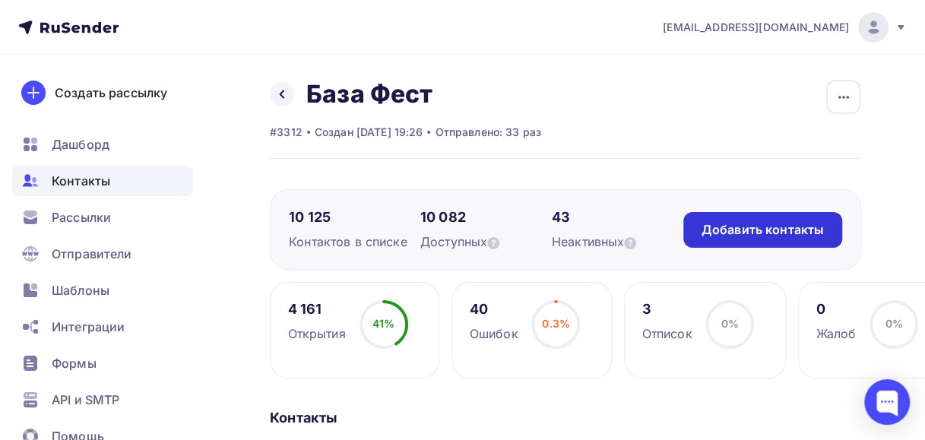
click at [724, 227] on div "Добавить контакты" at bounding box center [763, 229] width 122 height 17
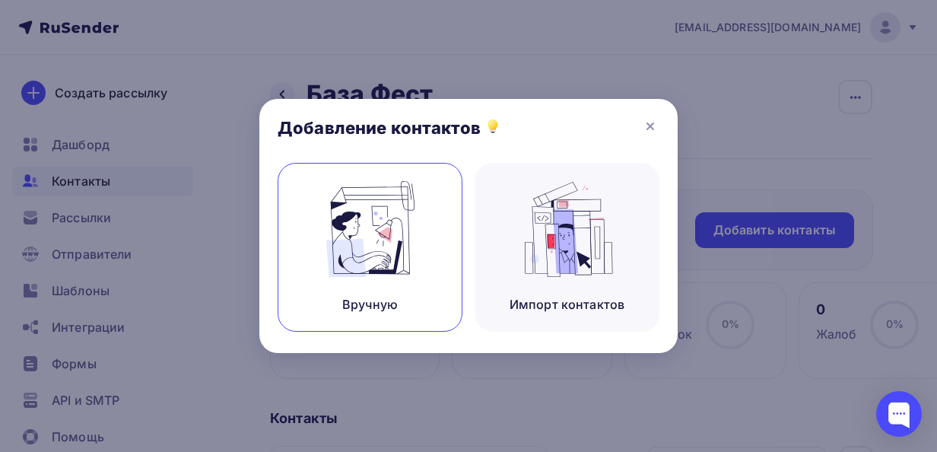
click at [390, 262] on img at bounding box center [370, 229] width 102 height 96
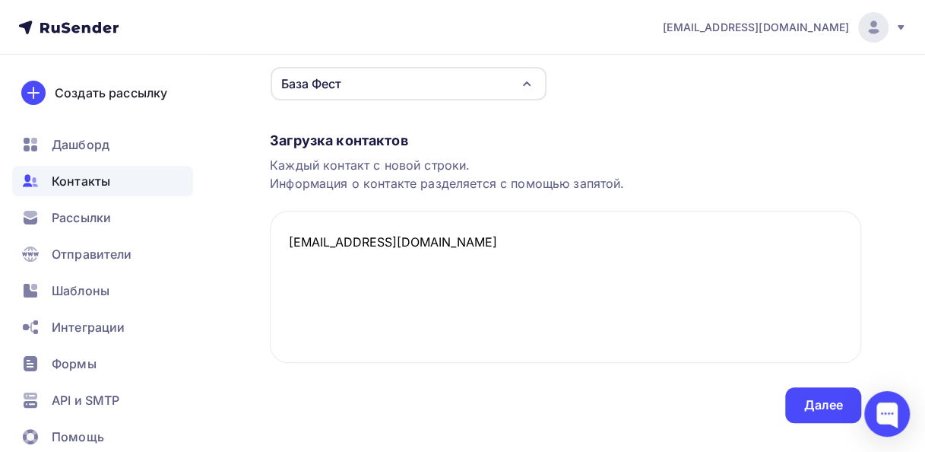
scroll to position [217, 0]
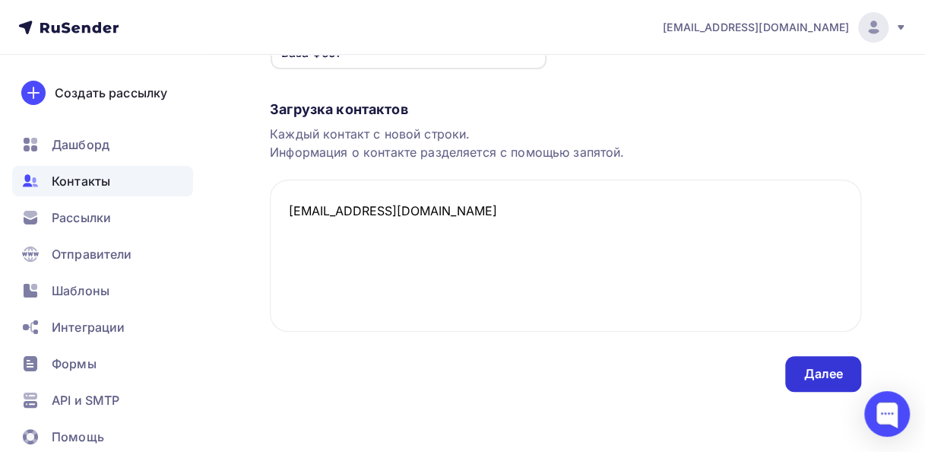
type textarea "[EMAIL_ADDRESS][DOMAIN_NAME]"
click at [815, 376] on div "Далее" at bounding box center [824, 373] width 40 height 17
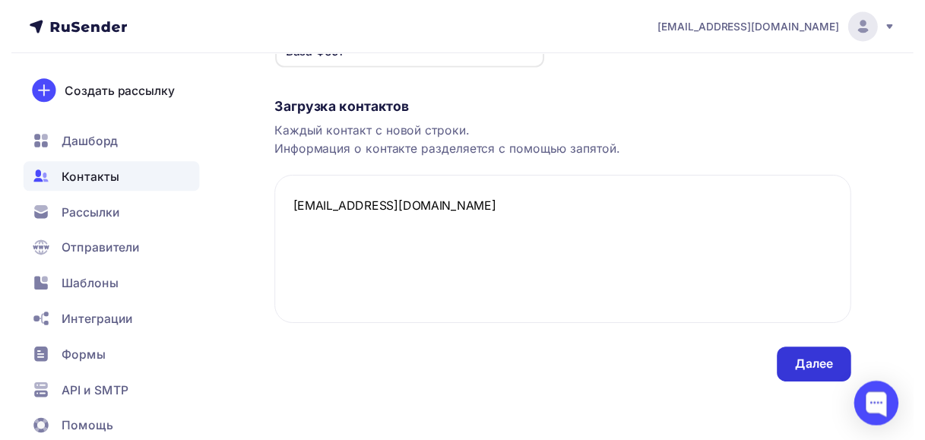
scroll to position [0, 0]
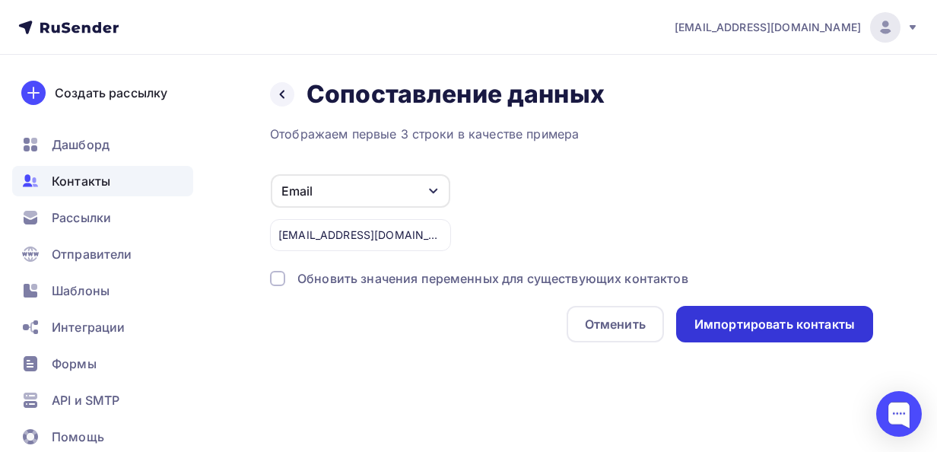
click at [739, 319] on div "Импортировать контакты" at bounding box center [774, 324] width 160 height 17
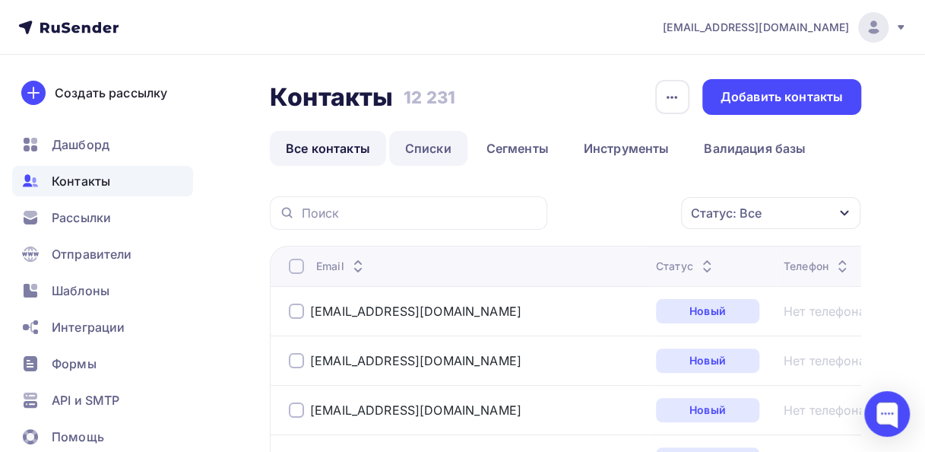
click at [421, 146] on link "Списки" at bounding box center [428, 148] width 78 height 35
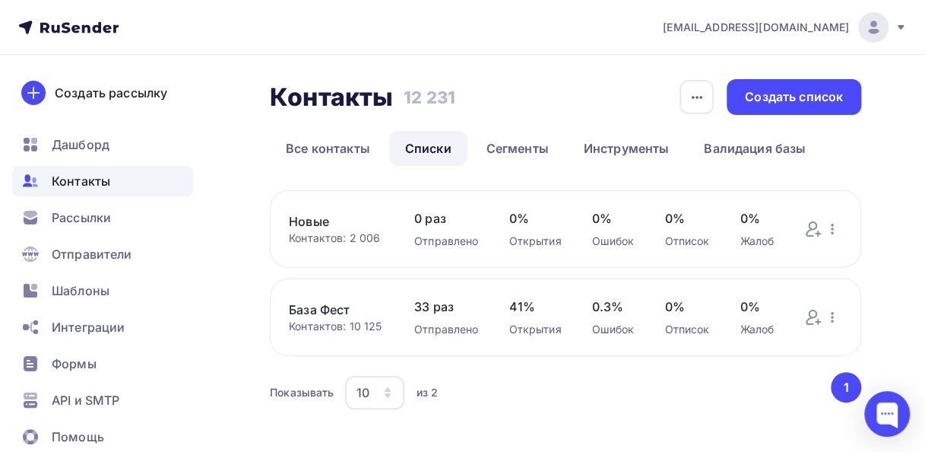
click at [328, 305] on link "База Фест" at bounding box center [336, 309] width 95 height 18
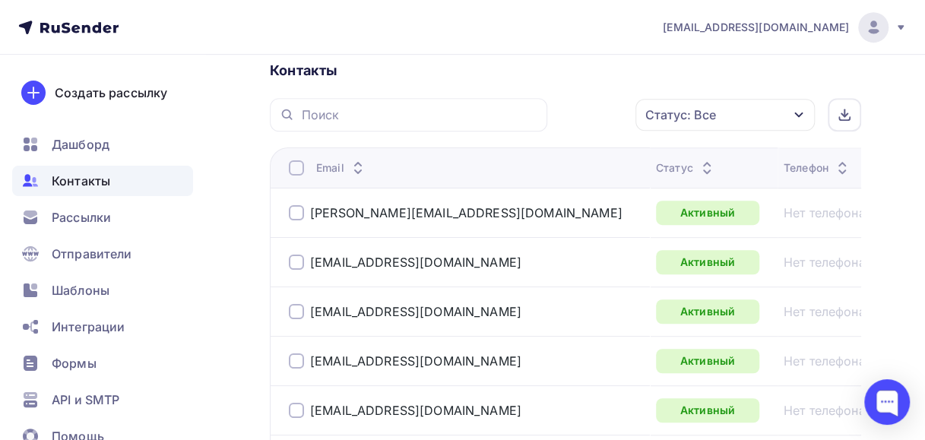
scroll to position [371, 0]
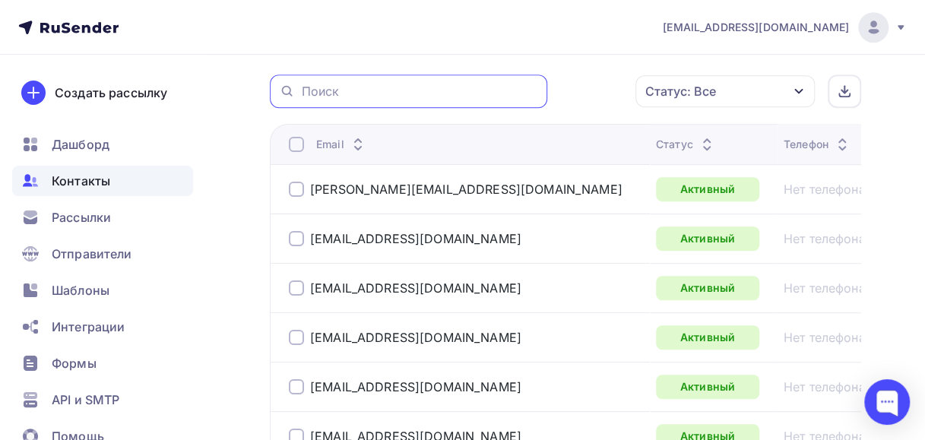
click at [338, 84] on input "text" at bounding box center [419, 91] width 237 height 17
type input "[EMAIL_ADDRESS][DOMAIN_NAME]"
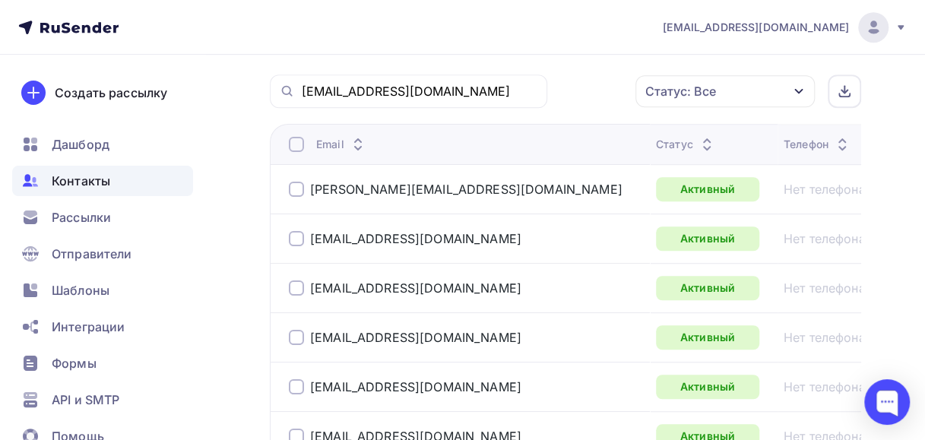
click at [283, 88] on icon at bounding box center [286, 91] width 8 height 8
click at [453, 88] on input "[EMAIL_ADDRESS][DOMAIN_NAME]" at bounding box center [419, 91] width 237 height 17
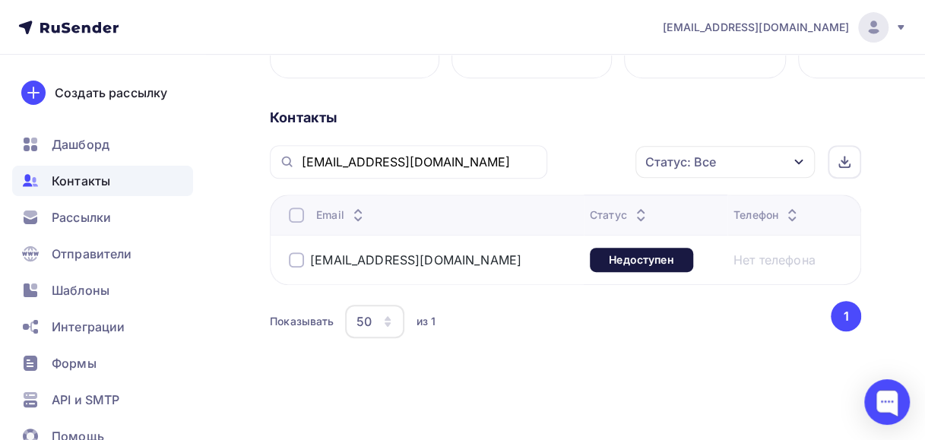
scroll to position [300, 0]
click at [293, 259] on div at bounding box center [296, 260] width 15 height 15
click at [605, 162] on icon "button" at bounding box center [604, 162] width 6 height 3
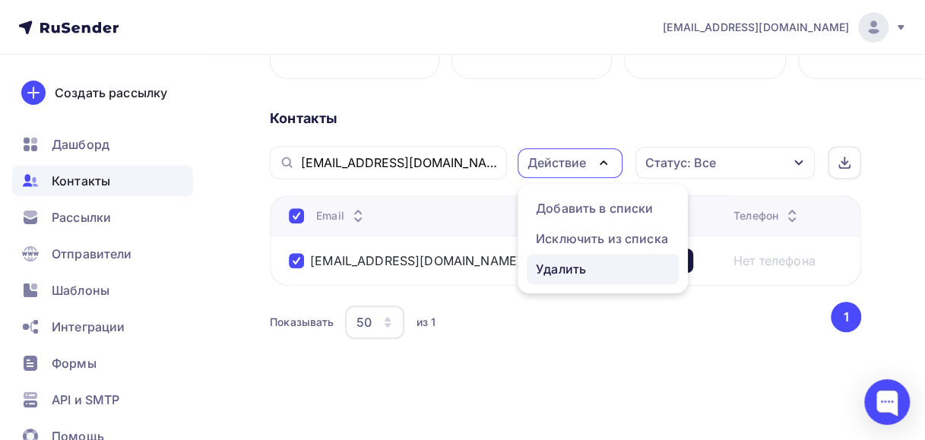
click at [541, 264] on div "Удалить" at bounding box center [561, 269] width 50 height 18
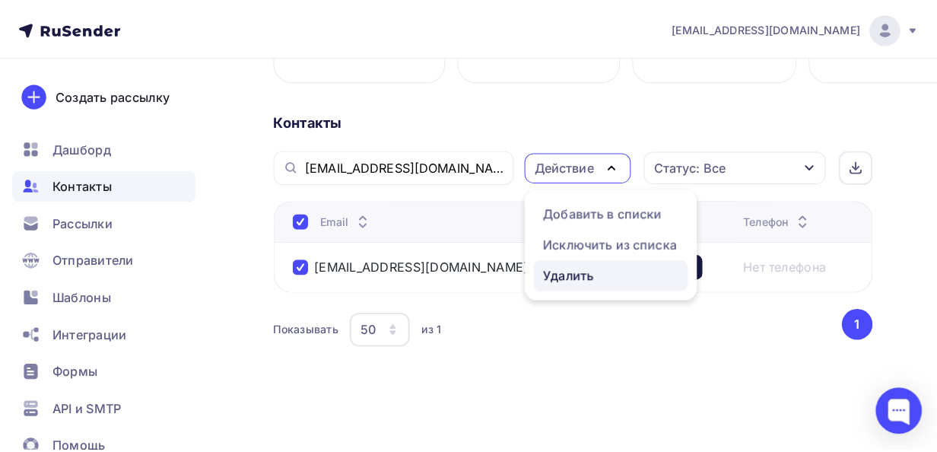
scroll to position [287, 0]
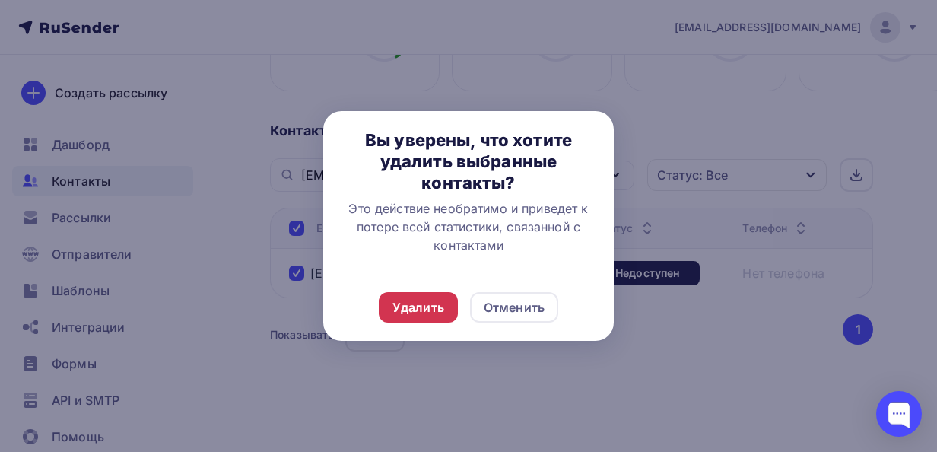
click at [408, 307] on div "Удалить" at bounding box center [418, 307] width 52 height 18
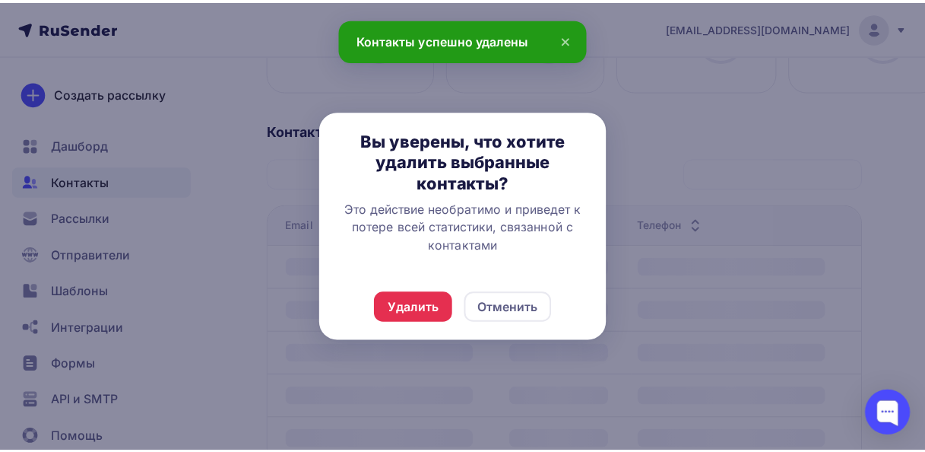
scroll to position [178, 0]
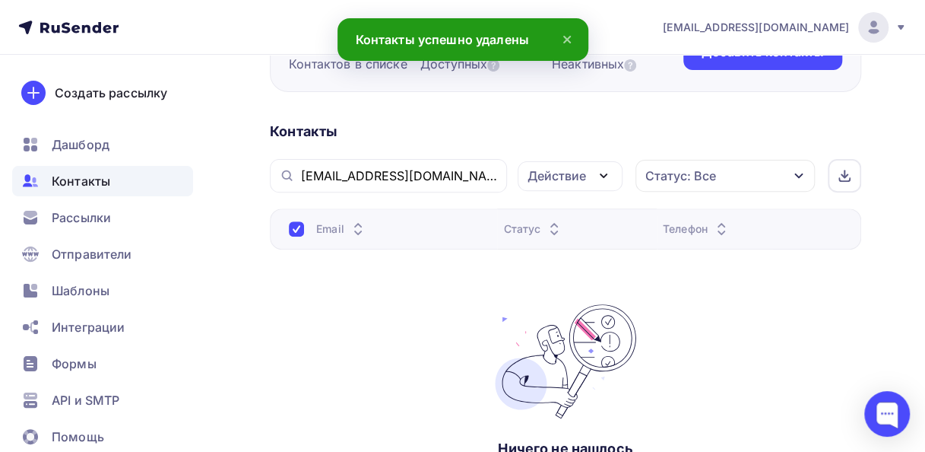
click at [565, 38] on icon at bounding box center [567, 39] width 6 height 6
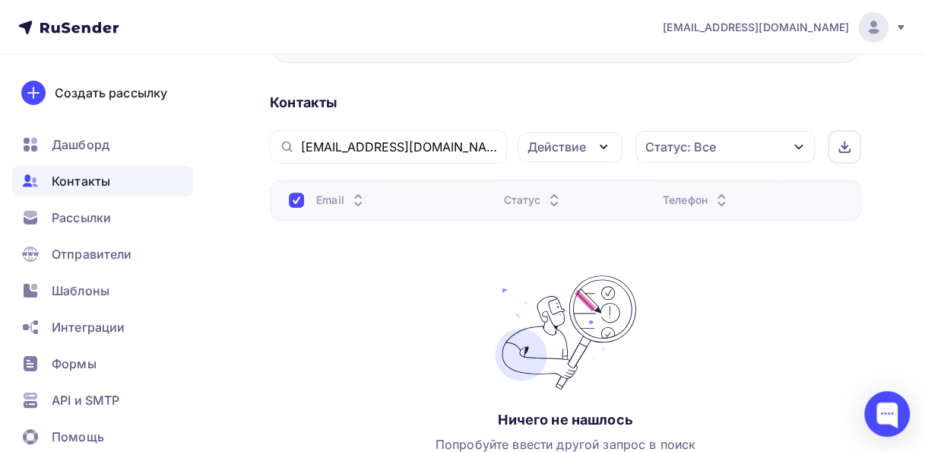
scroll to position [183, 0]
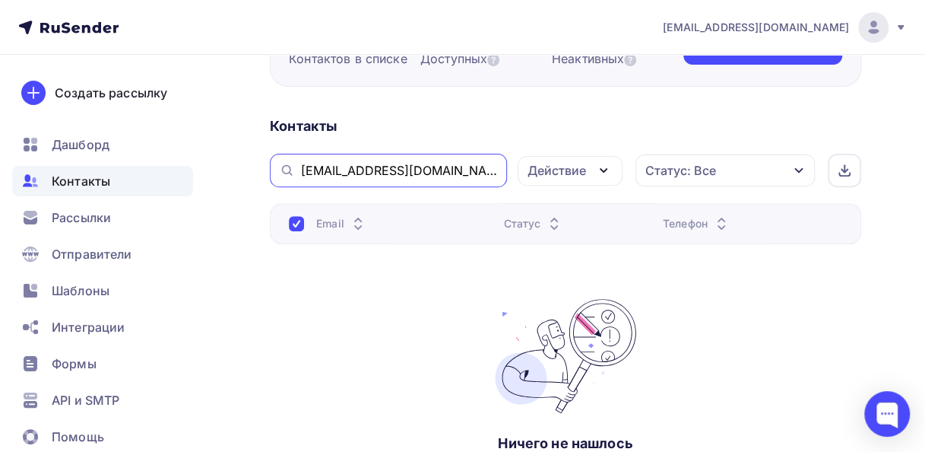
drag, startPoint x: 437, startPoint y: 169, endPoint x: 292, endPoint y: 155, distance: 145.9
click at [292, 155] on div "[EMAIL_ADDRESS][DOMAIN_NAME]" at bounding box center [388, 170] width 237 height 33
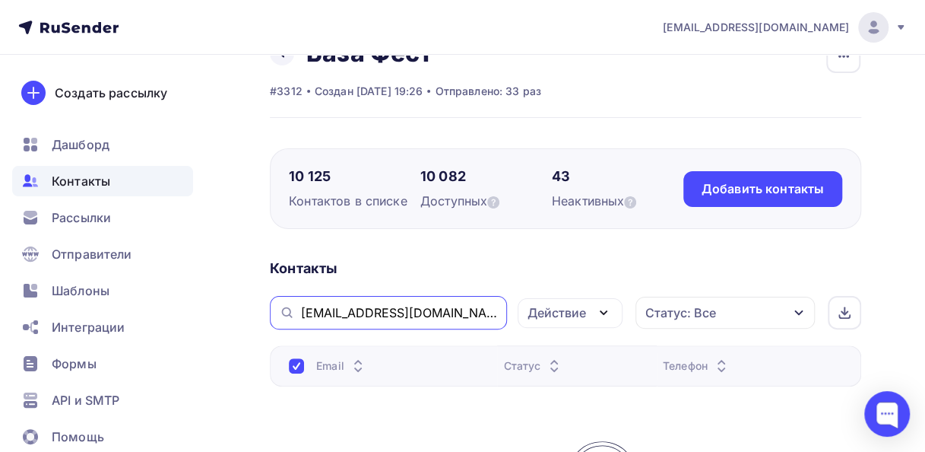
scroll to position [31, 0]
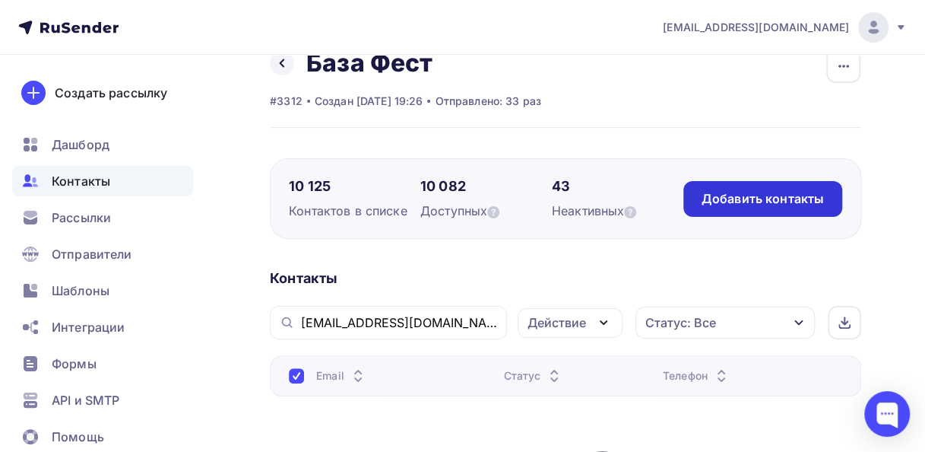
click at [733, 189] on div "Добавить контакты" at bounding box center [763, 199] width 159 height 36
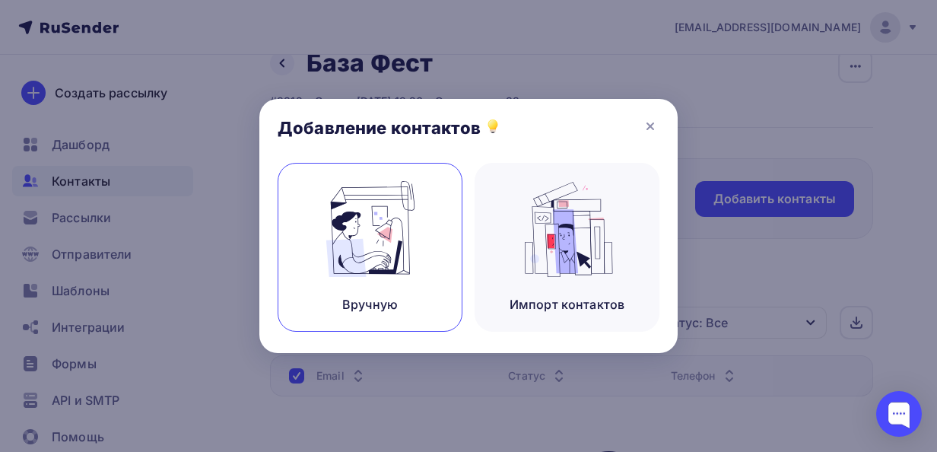
click at [369, 266] on img at bounding box center [370, 229] width 102 height 96
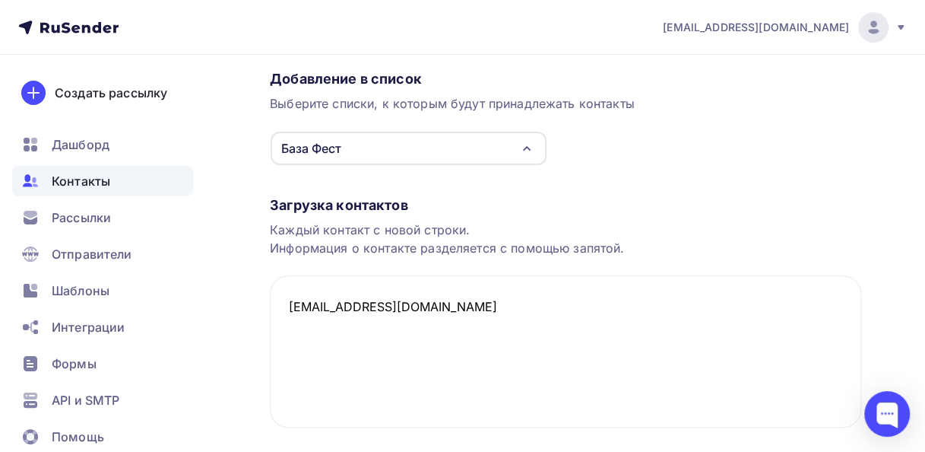
scroll to position [217, 0]
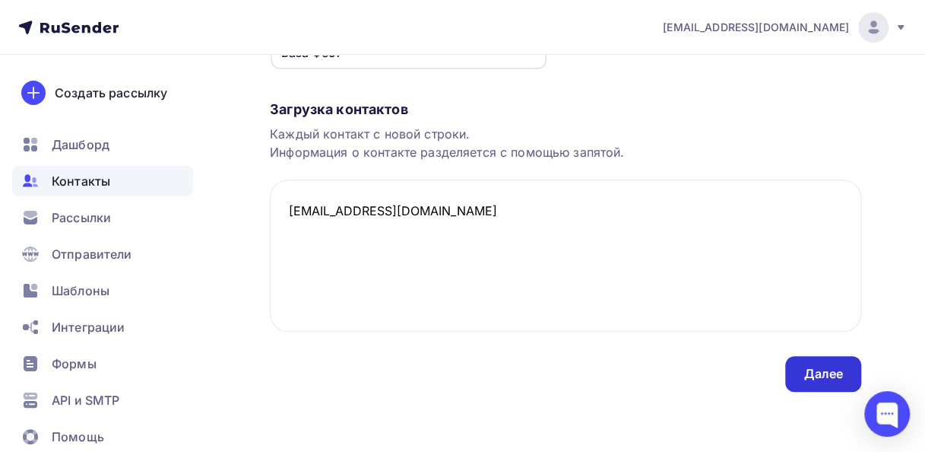
type textarea "[EMAIL_ADDRESS][DOMAIN_NAME]"
click at [808, 373] on div "Далее" at bounding box center [824, 373] width 40 height 17
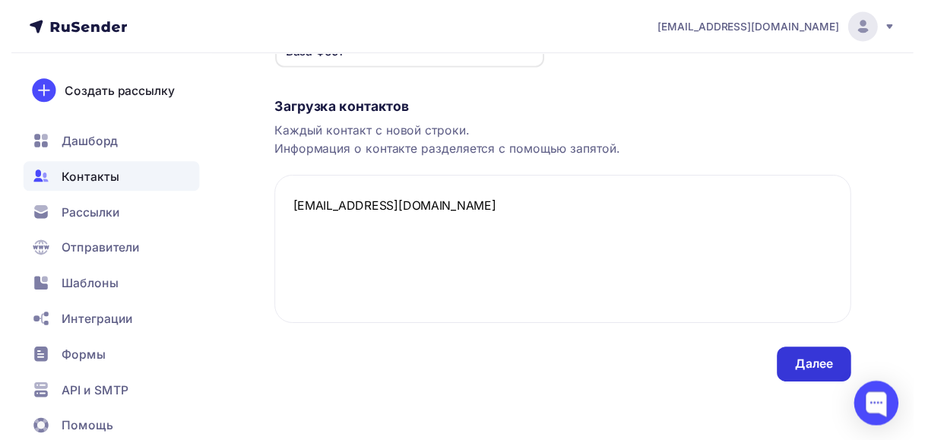
scroll to position [0, 0]
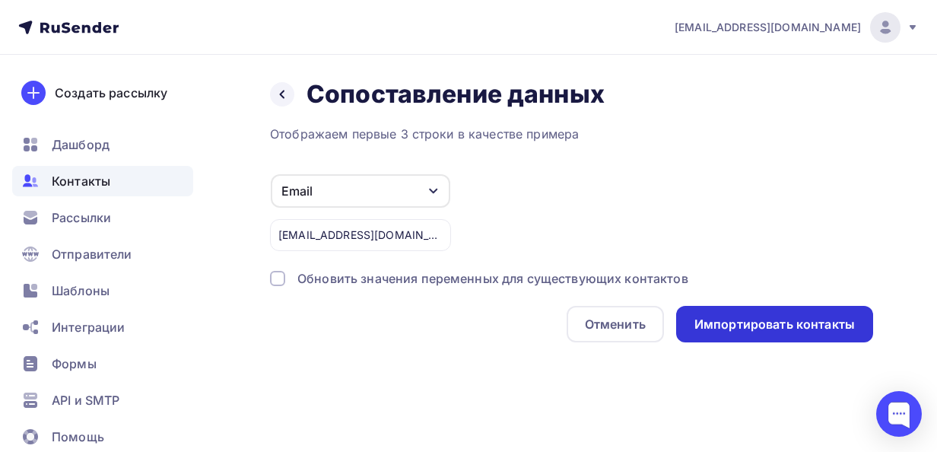
click at [719, 326] on div "Импортировать контакты" at bounding box center [774, 324] width 160 height 17
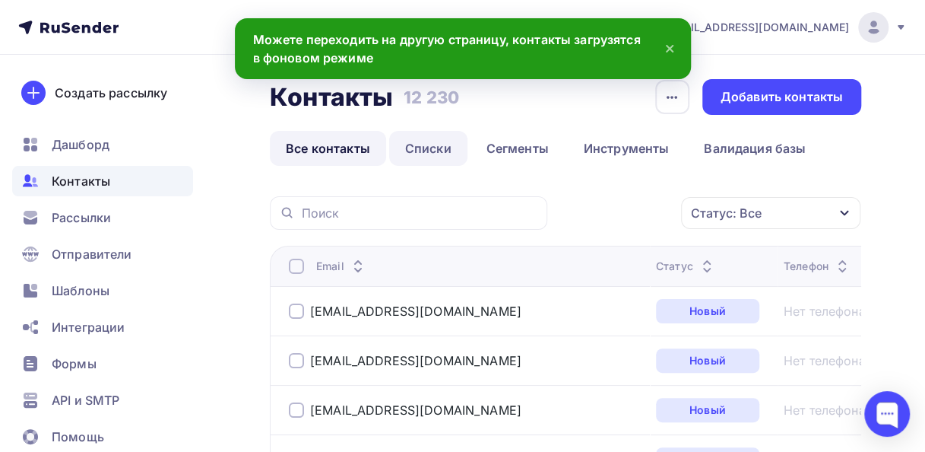
click at [433, 149] on link "Списки" at bounding box center [428, 148] width 78 height 35
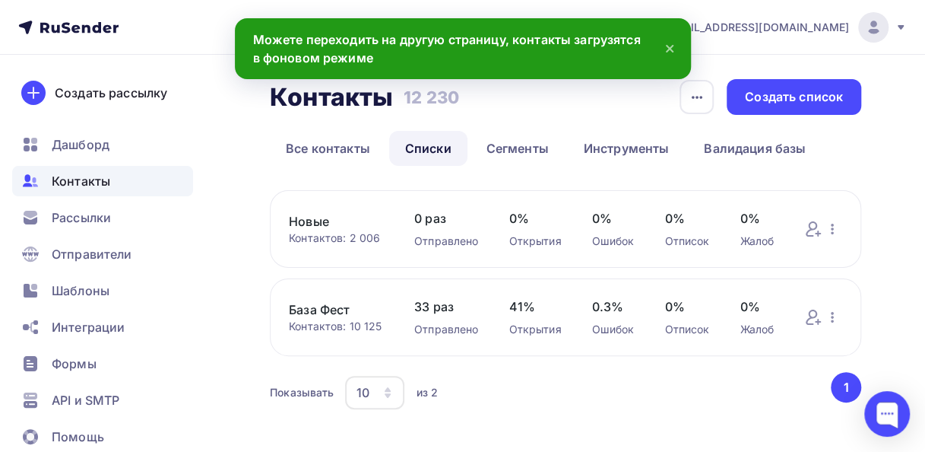
click at [316, 310] on link "База Фест" at bounding box center [336, 309] width 95 height 18
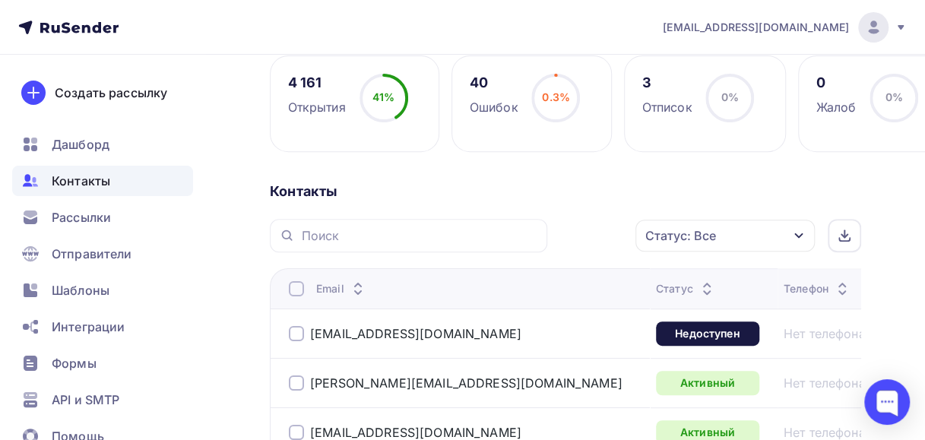
scroll to position [228, 0]
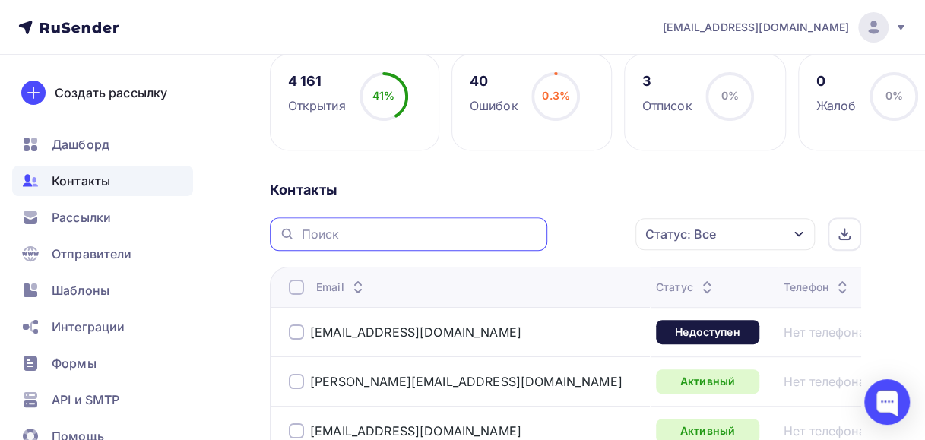
click at [318, 234] on input "text" at bounding box center [419, 234] width 237 height 17
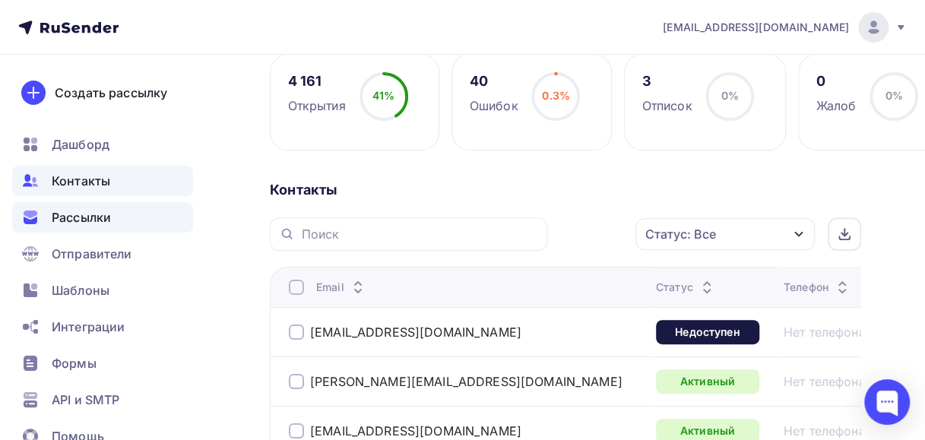
click at [79, 221] on span "Рассылки" at bounding box center [81, 217] width 59 height 18
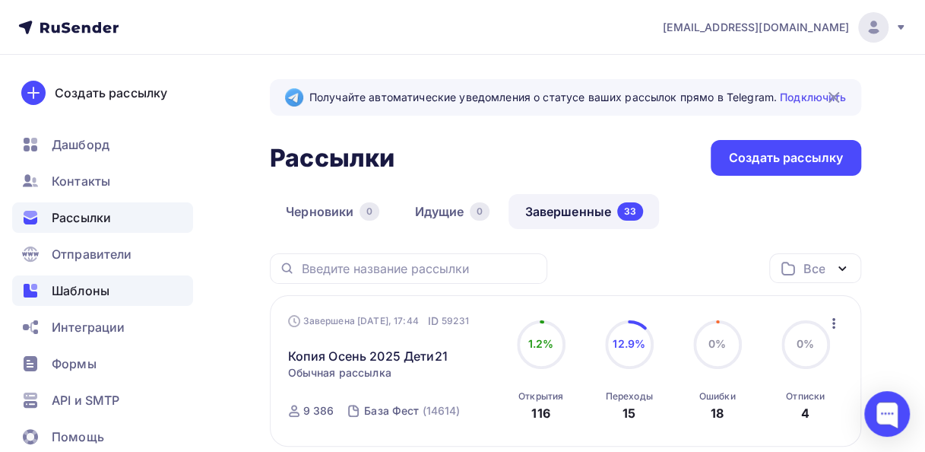
click at [79, 287] on span "Шаблоны" at bounding box center [81, 290] width 58 height 18
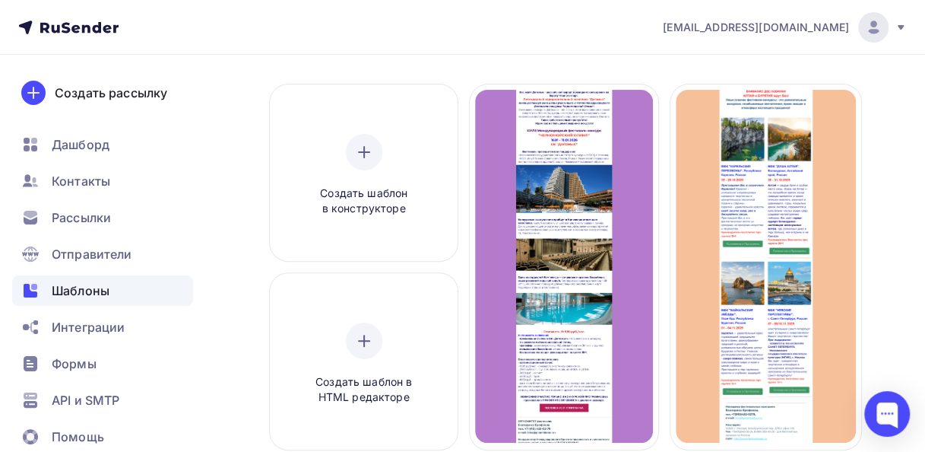
scroll to position [141, 0]
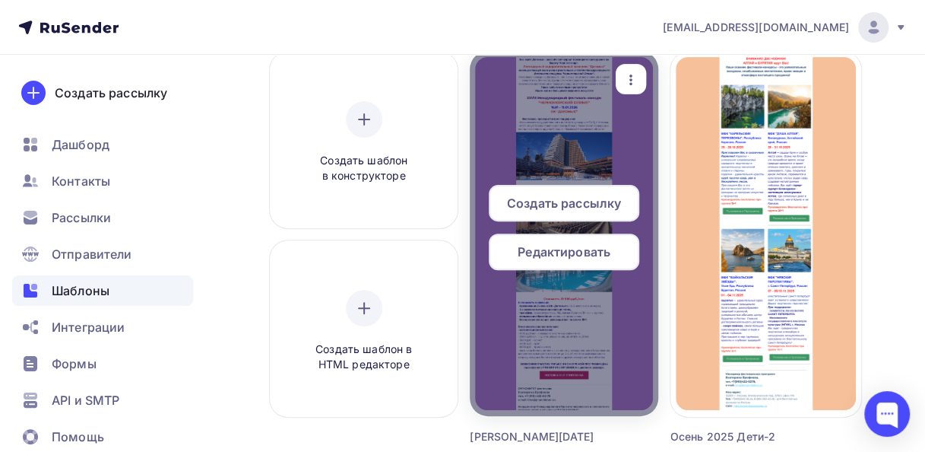
click at [556, 246] on span "Редактировать" at bounding box center [564, 252] width 93 height 18
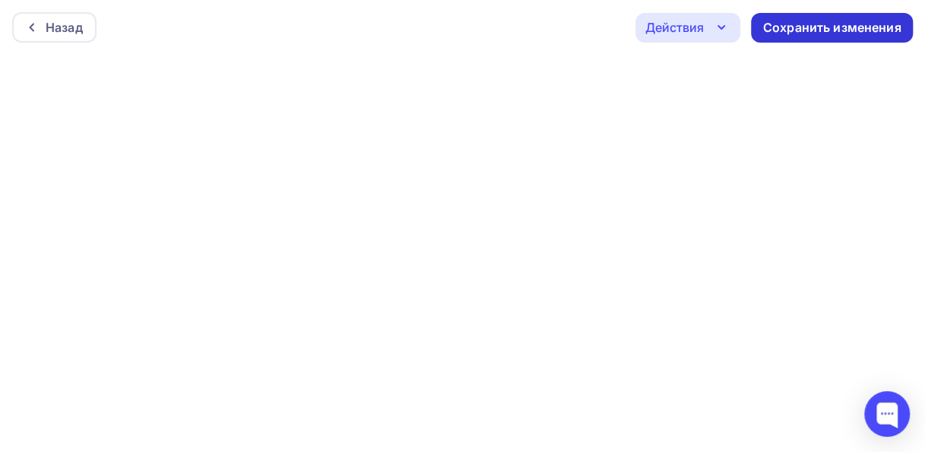
click at [764, 29] on div "Сохранить изменения" at bounding box center [832, 27] width 138 height 17
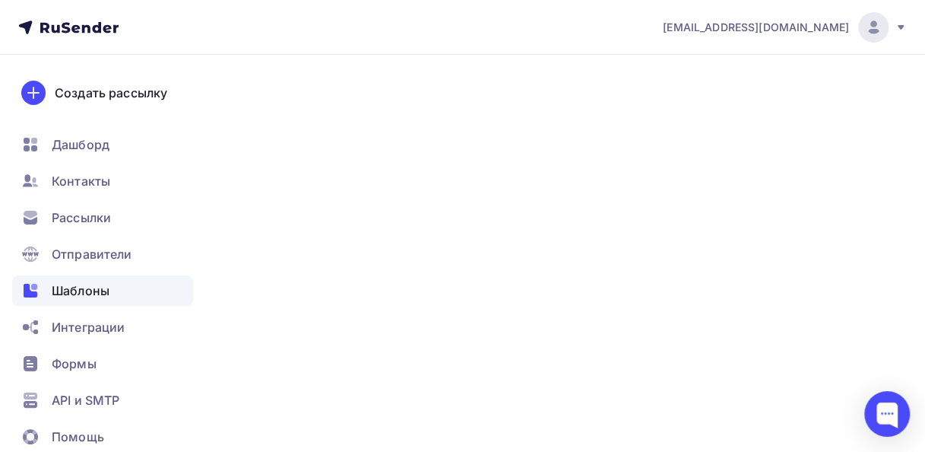
scroll to position [41, 0]
